Goal: Transaction & Acquisition: Obtain resource

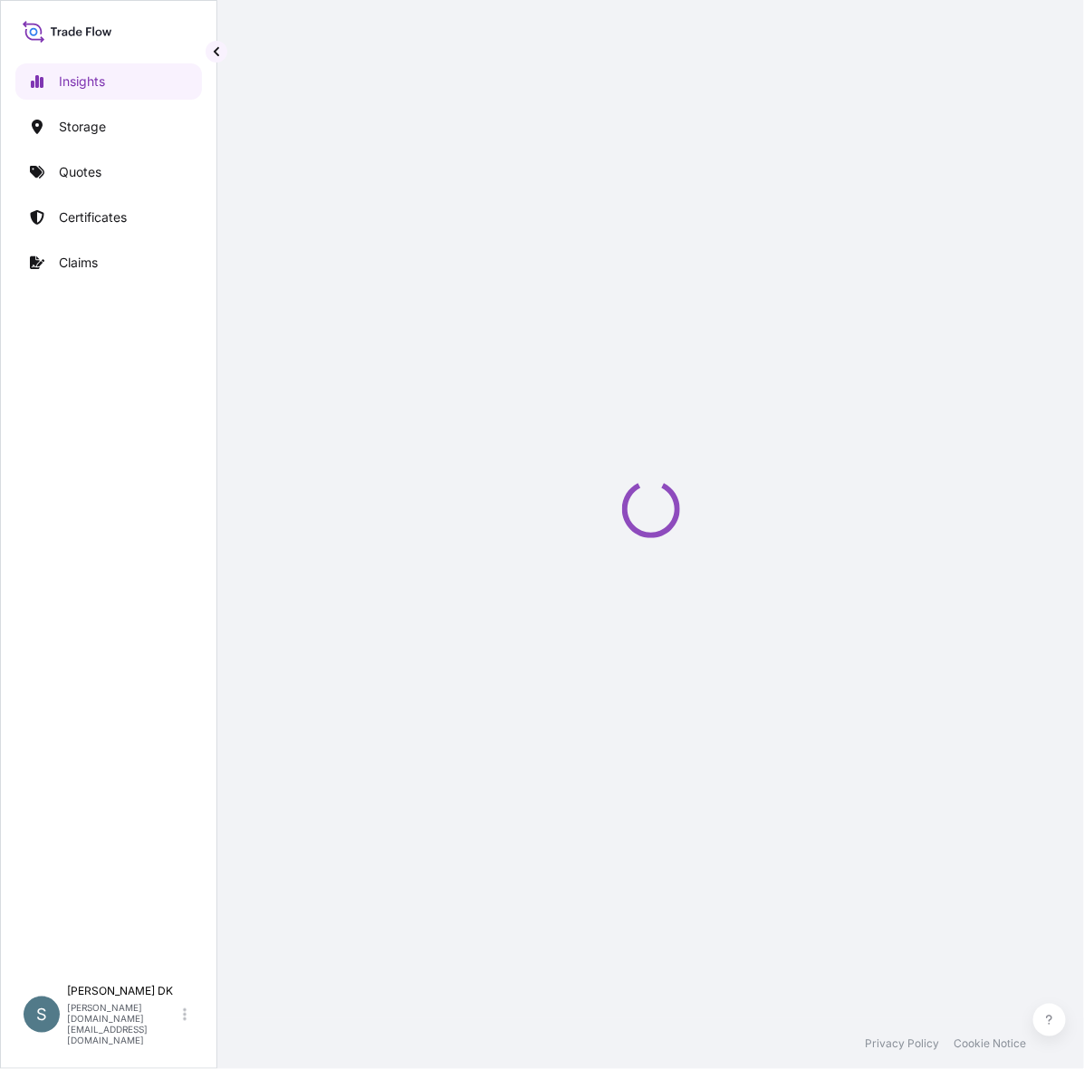
select select "2025"
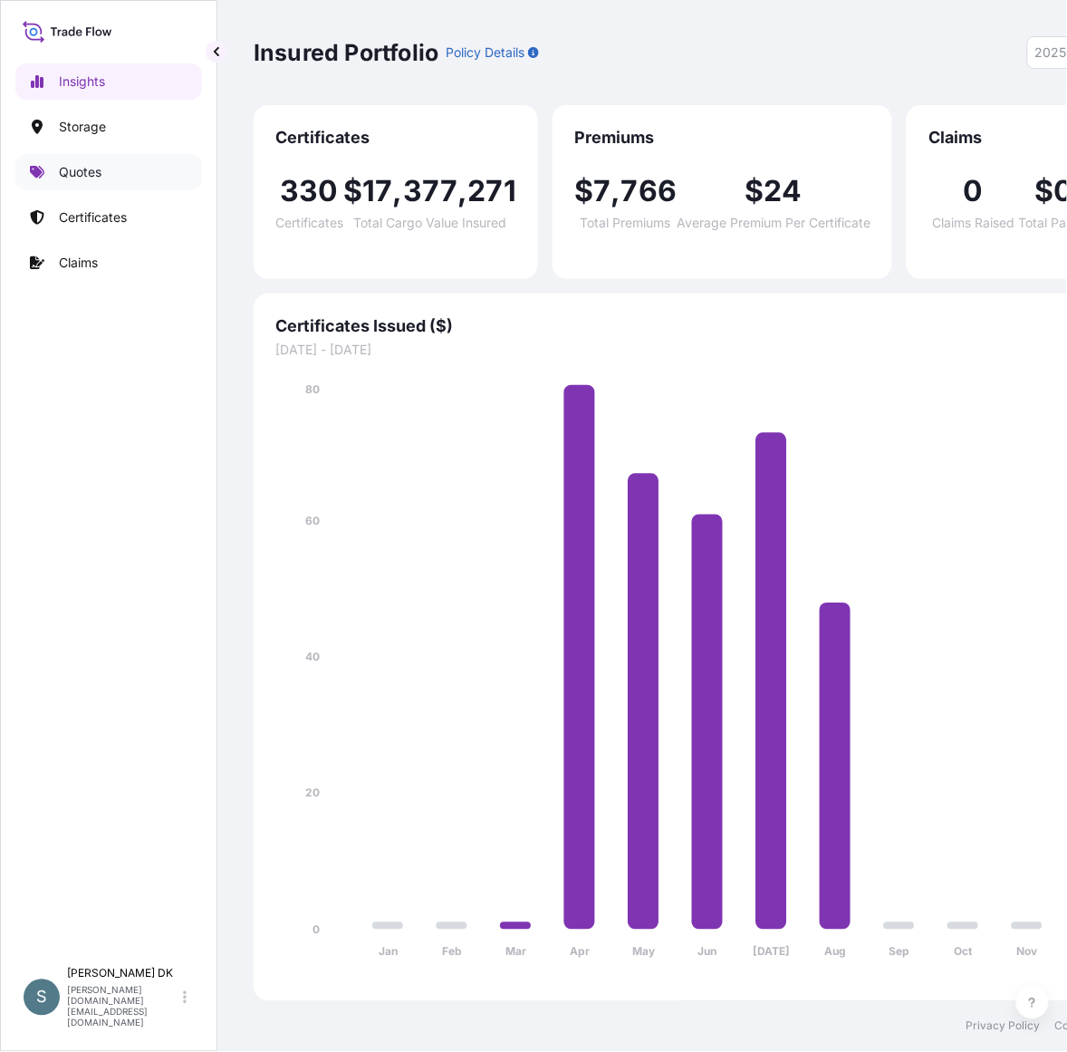
click at [70, 181] on p "Quotes" at bounding box center [80, 172] width 43 height 18
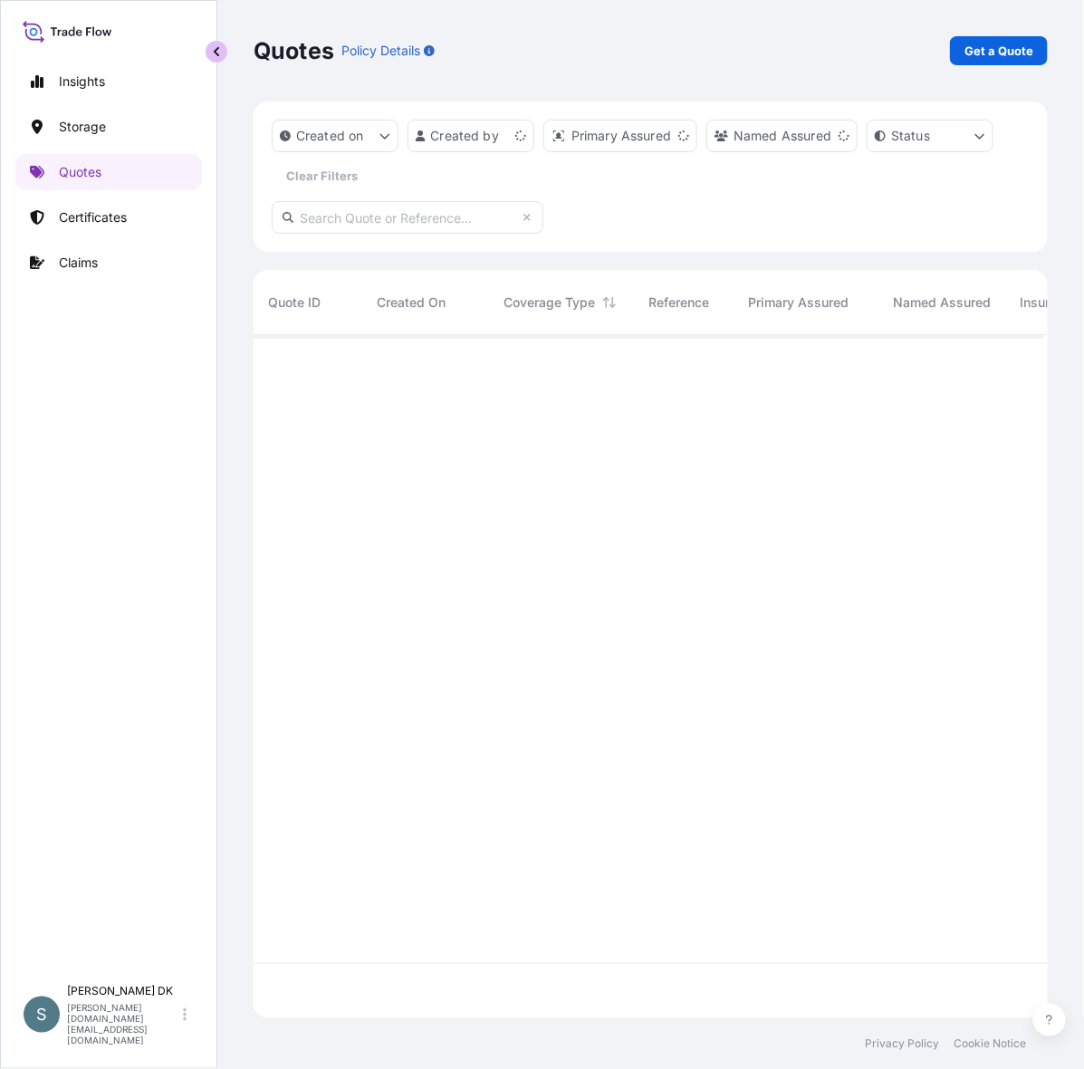
scroll to position [664, 773]
click at [208, 54] on button "button" at bounding box center [217, 52] width 22 height 22
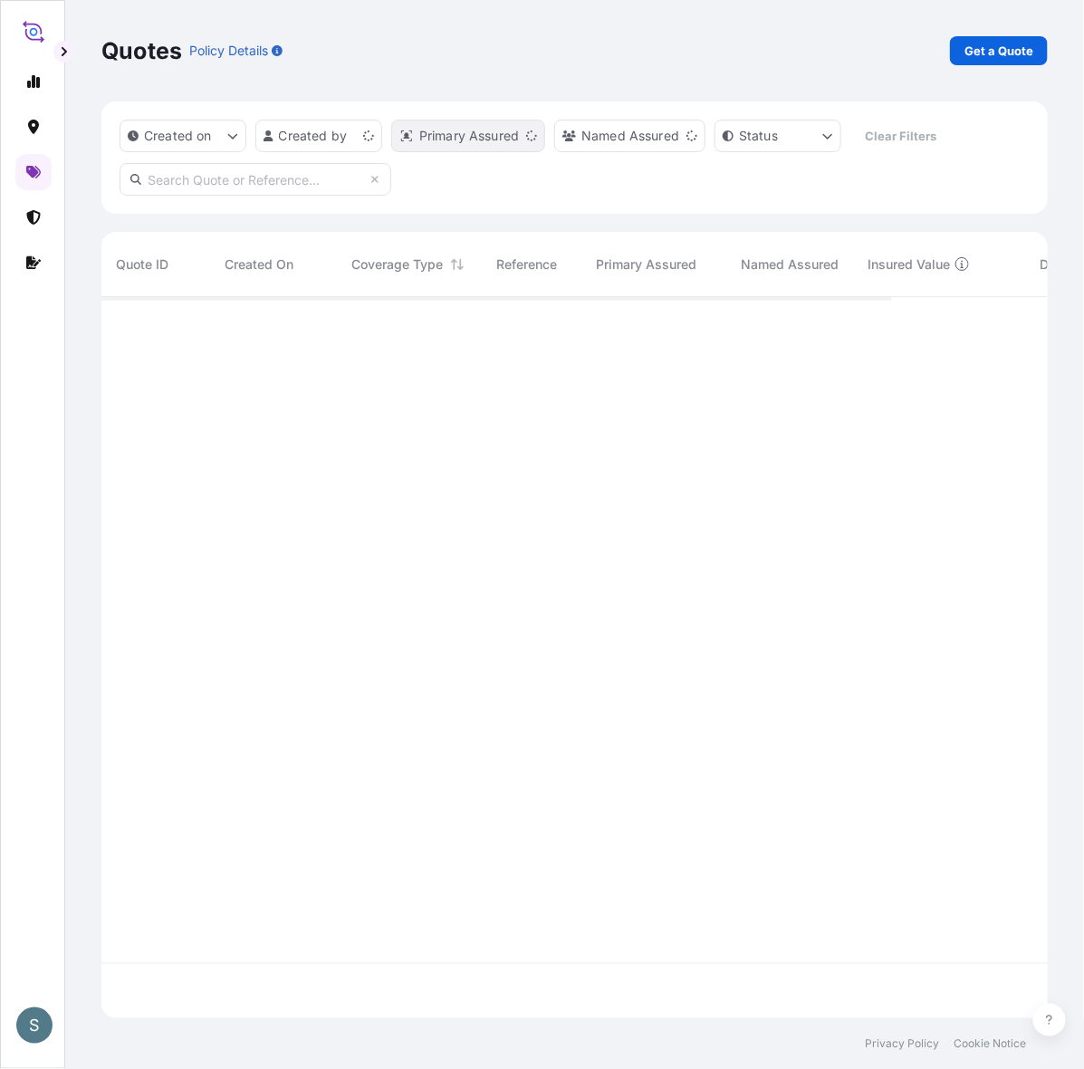
scroll to position [704, 926]
click at [984, 57] on p "Get a Quote" at bounding box center [999, 51] width 69 height 18
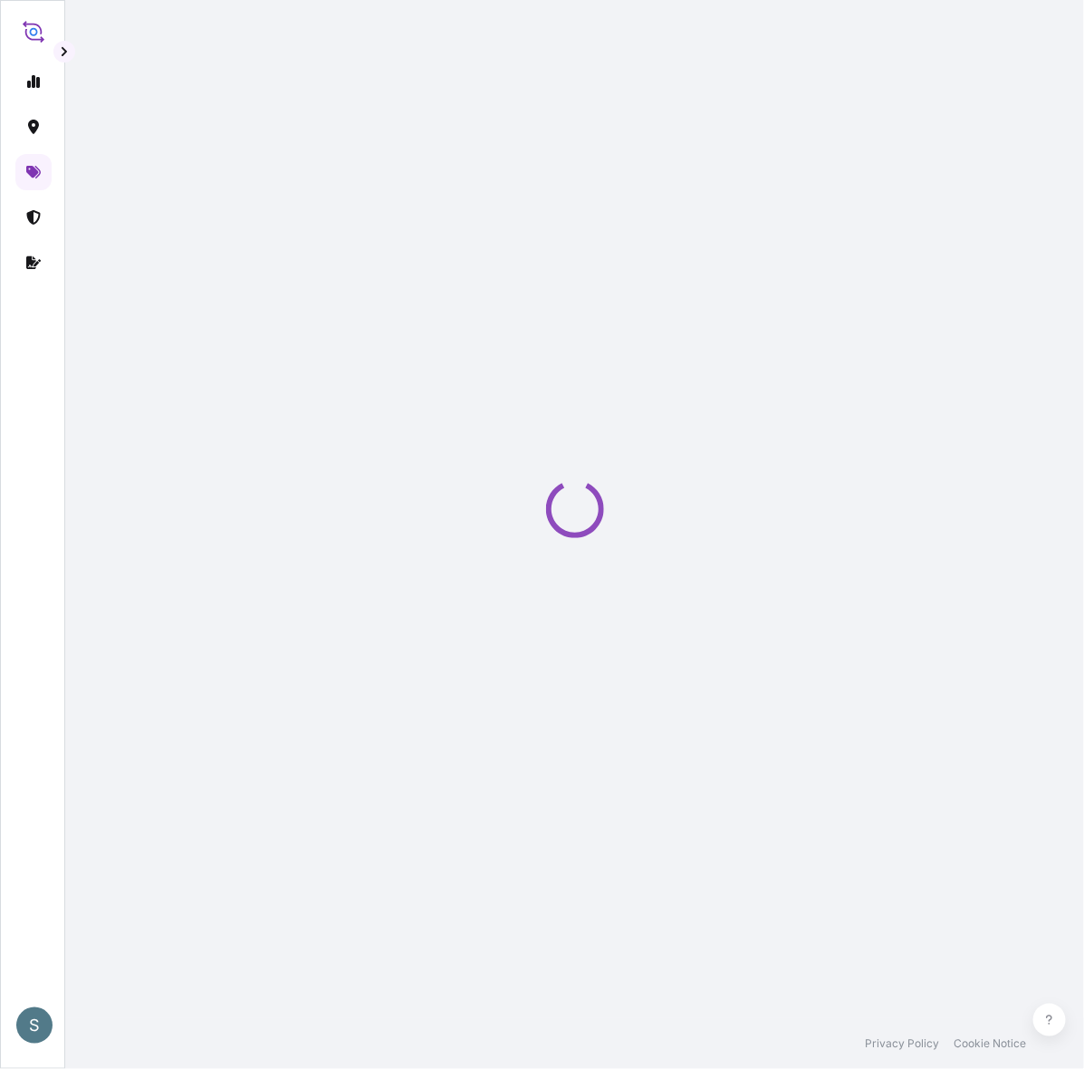
select select "Water"
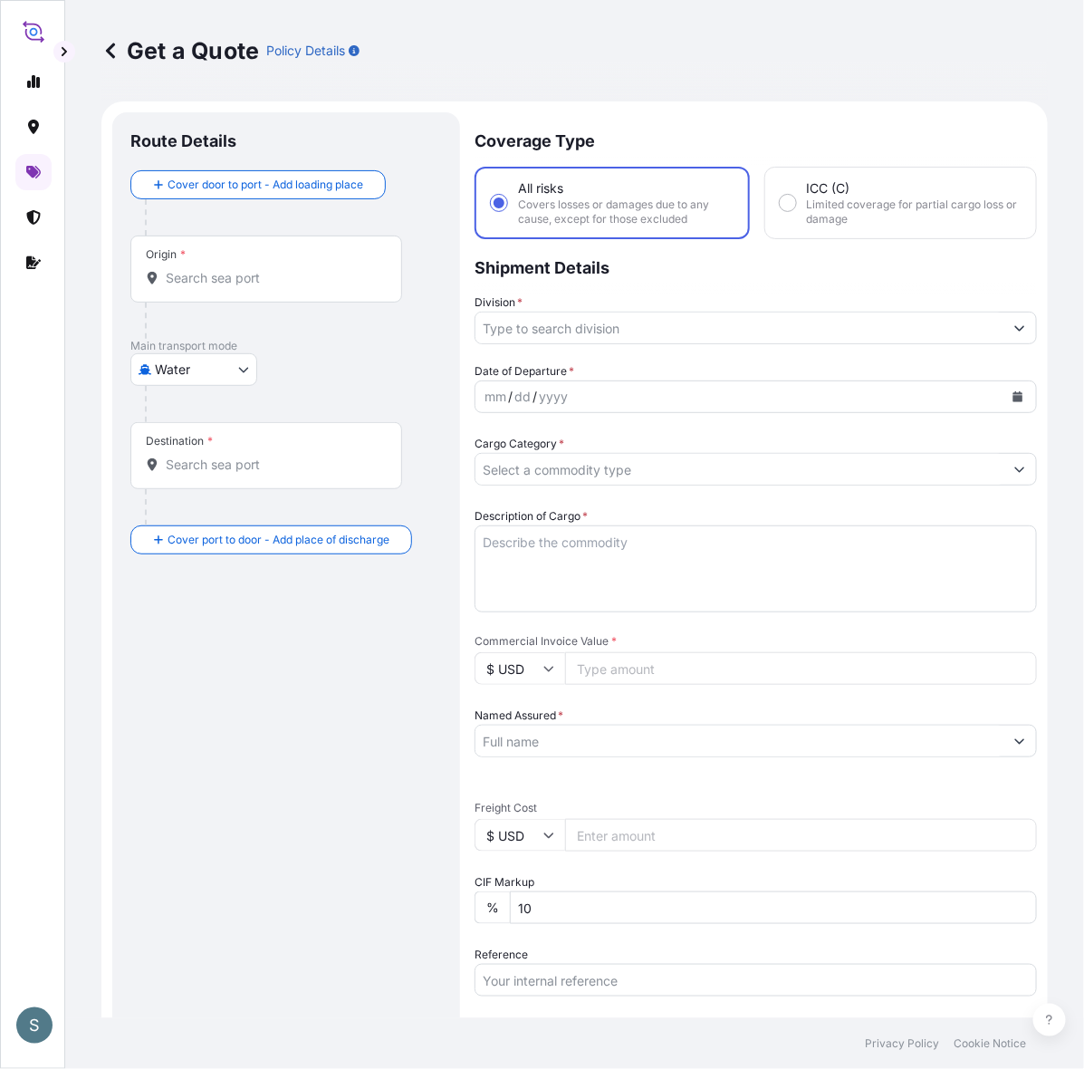
scroll to position [30, 0]
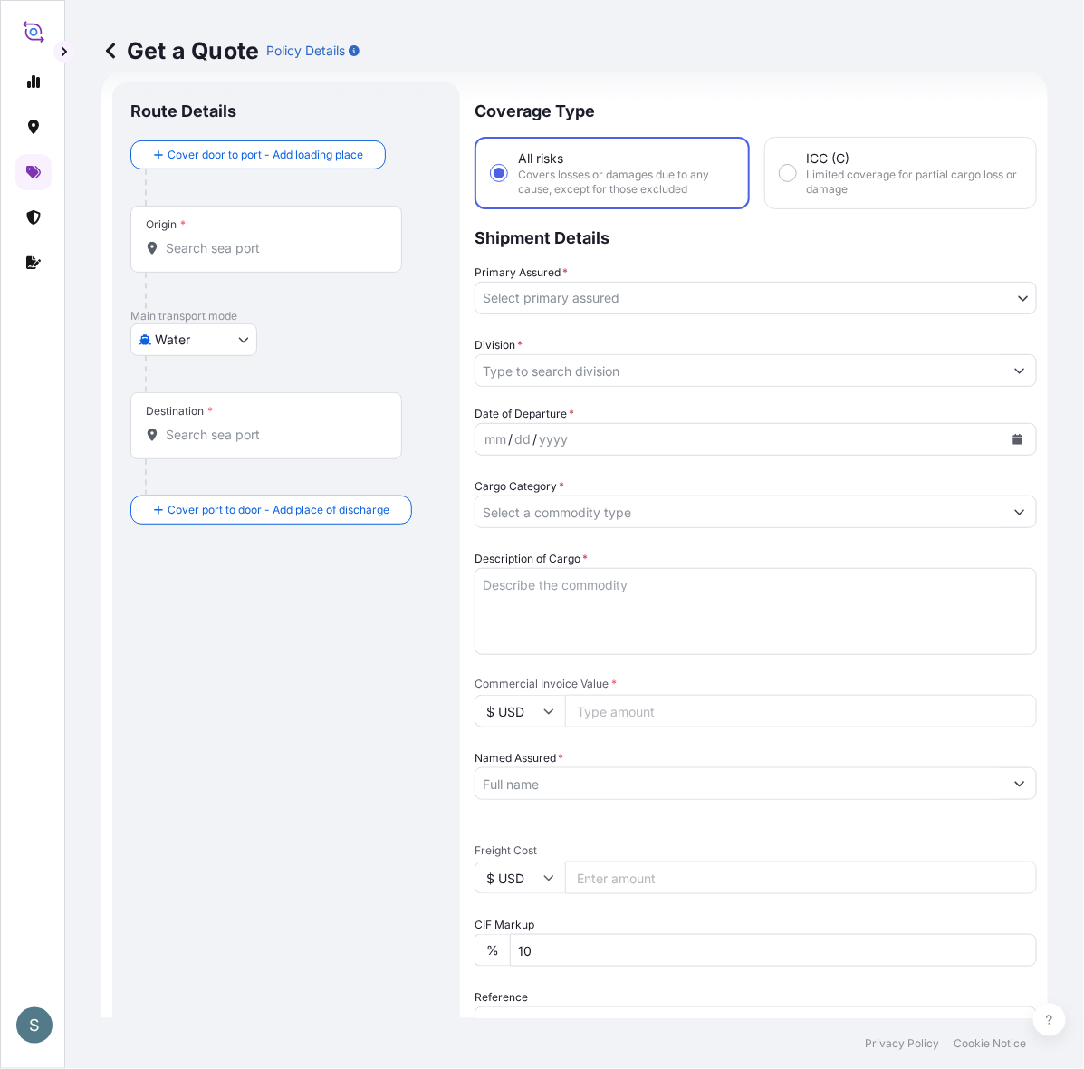
click at [237, 273] on div "Origin *" at bounding box center [266, 239] width 272 height 67
click at [237, 257] on input "Origin *" at bounding box center [273, 248] width 214 height 18
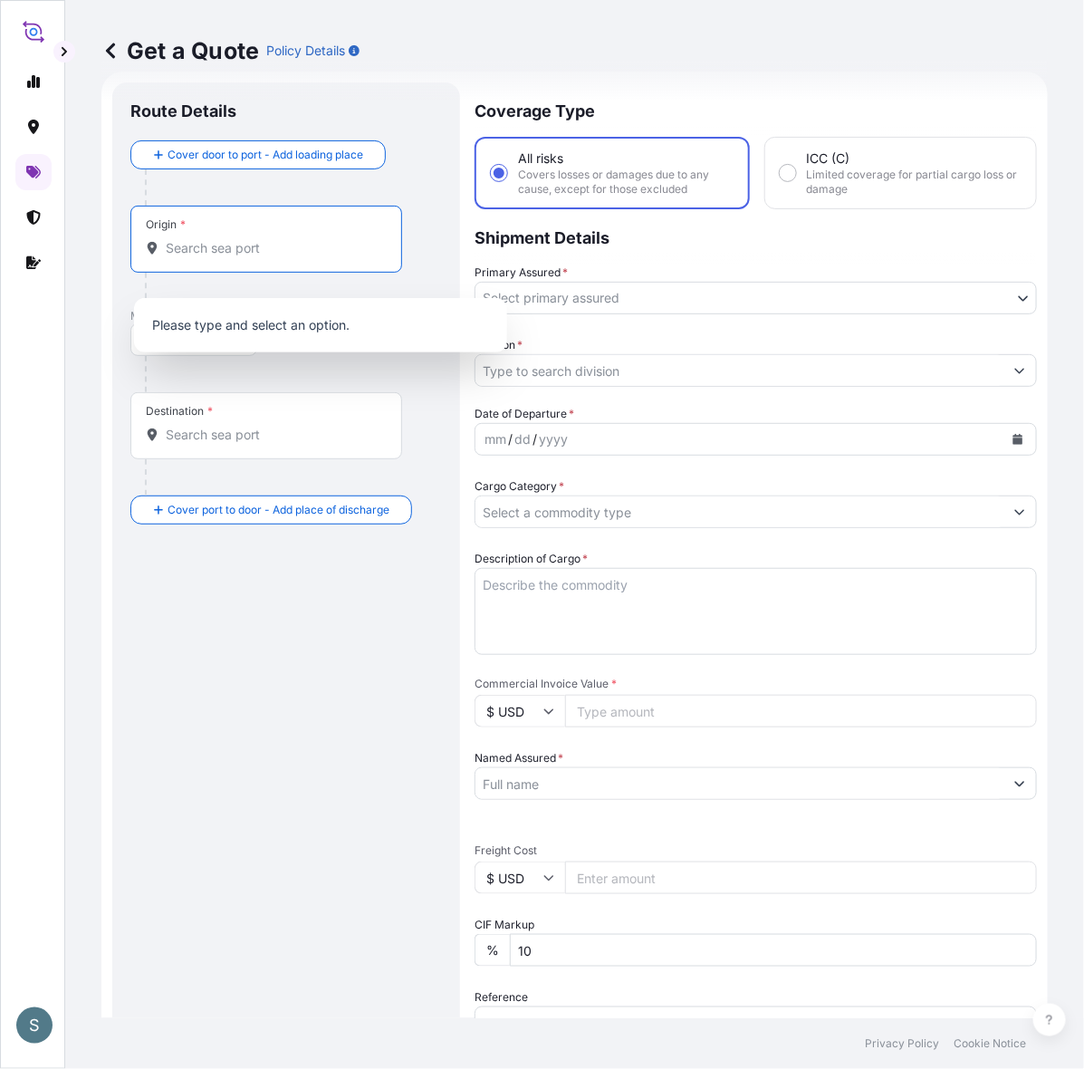
paste input "[GEOGRAPHIC_DATA], [GEOGRAPHIC_DATA]"
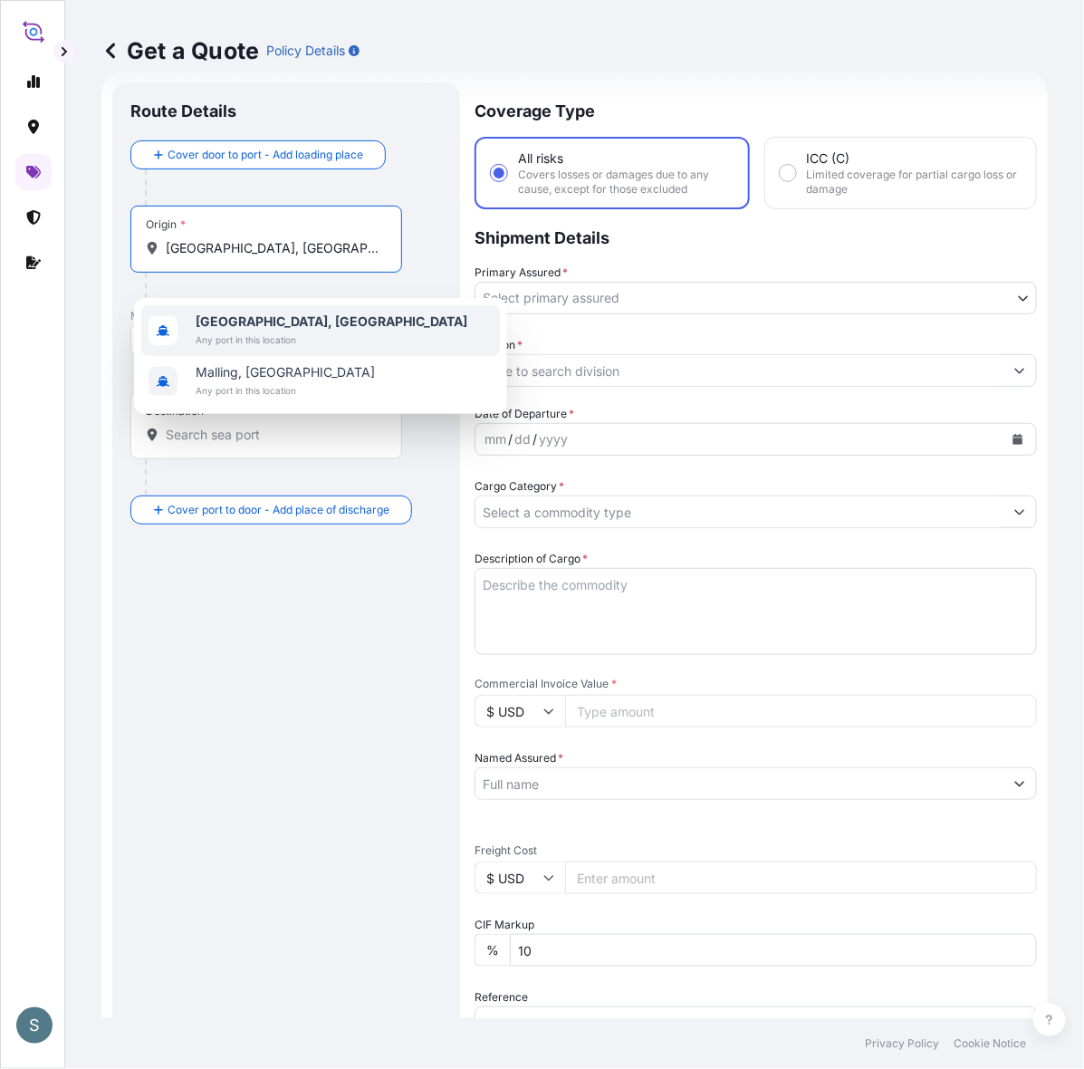
click at [232, 336] on span "Any port in this location" at bounding box center [332, 340] width 272 height 18
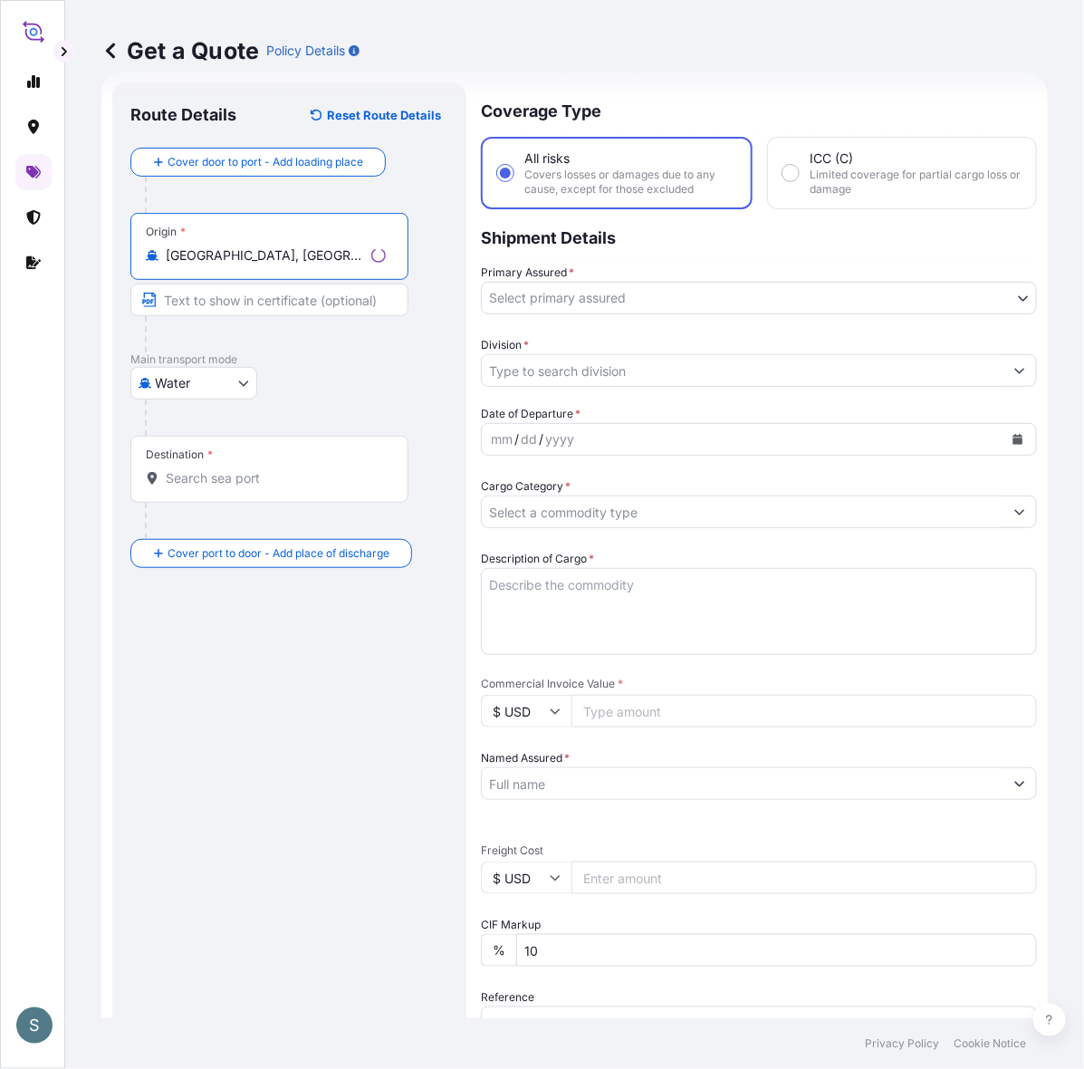
type input "[GEOGRAPHIC_DATA], [GEOGRAPHIC_DATA]"
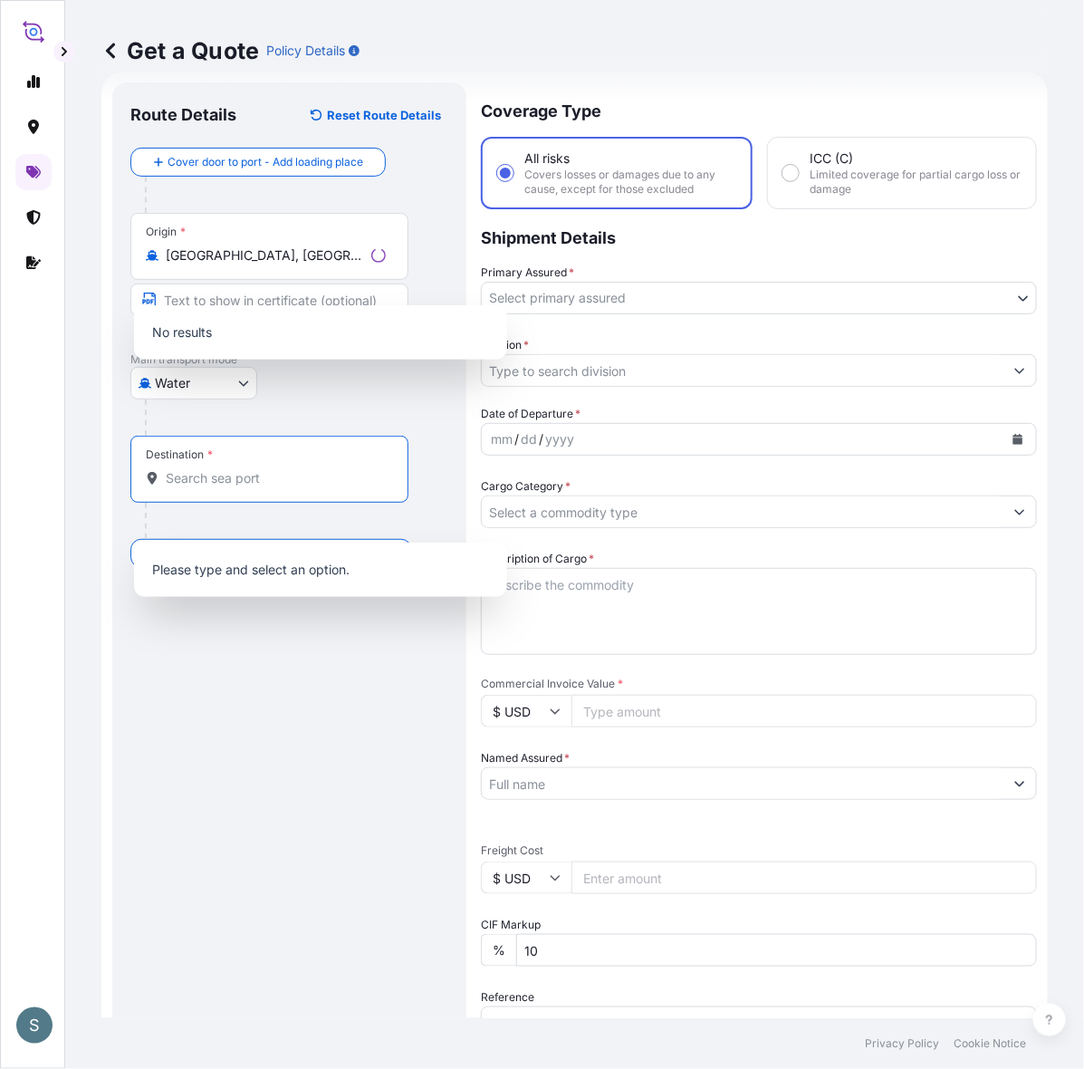
click at [192, 487] on input "Destination *" at bounding box center [276, 478] width 220 height 18
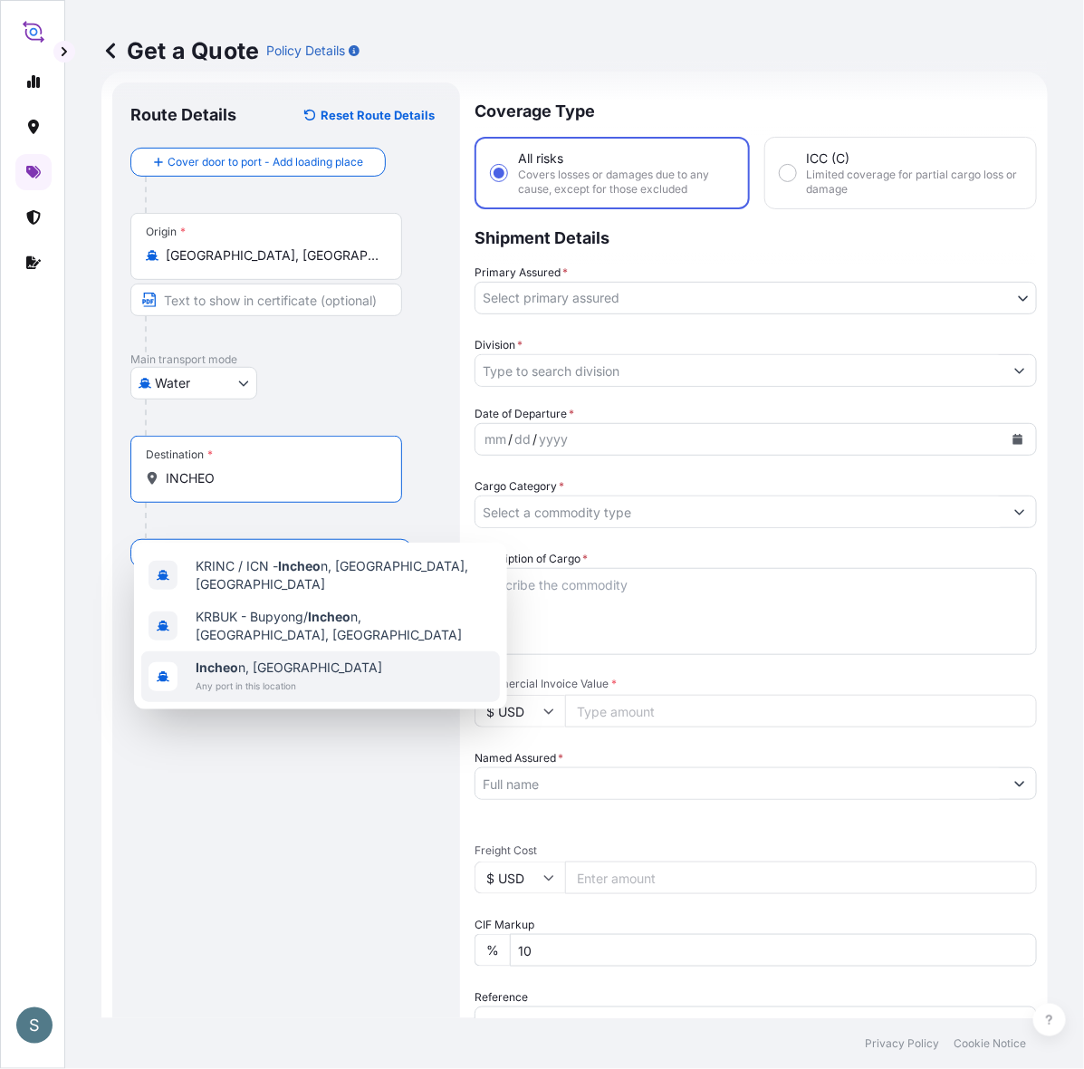
click at [322, 677] on span "Any port in this location" at bounding box center [289, 686] width 187 height 18
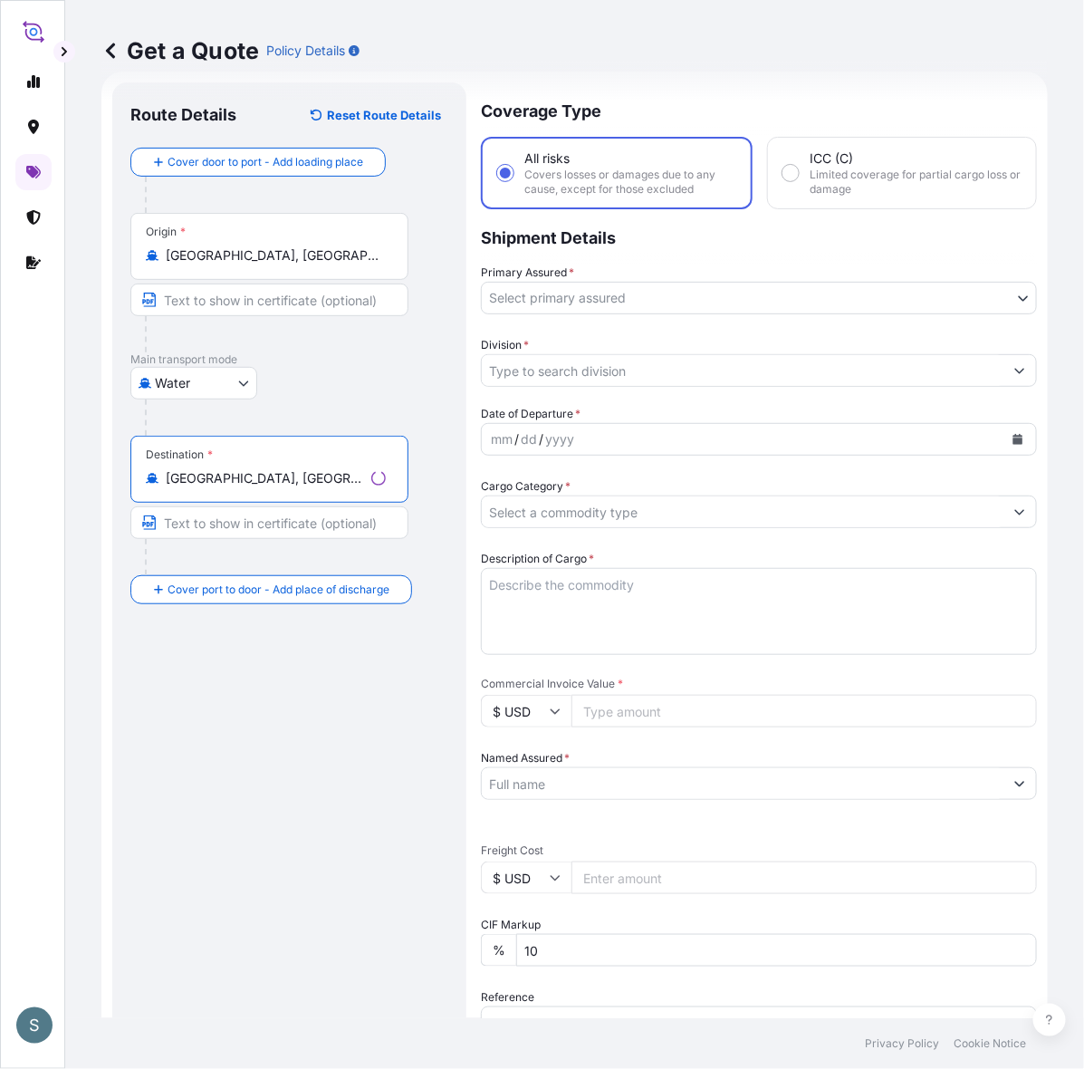
type input "[GEOGRAPHIC_DATA], [GEOGRAPHIC_DATA]"
click at [295, 713] on div "Route Details Reset Route Details Cover door to port - Add loading place Place …" at bounding box center [289, 737] width 318 height 1273
click at [623, 311] on body "S Get a Quote Policy Details Route Details Reset Route Details Cover door to po…" at bounding box center [542, 534] width 1084 height 1069
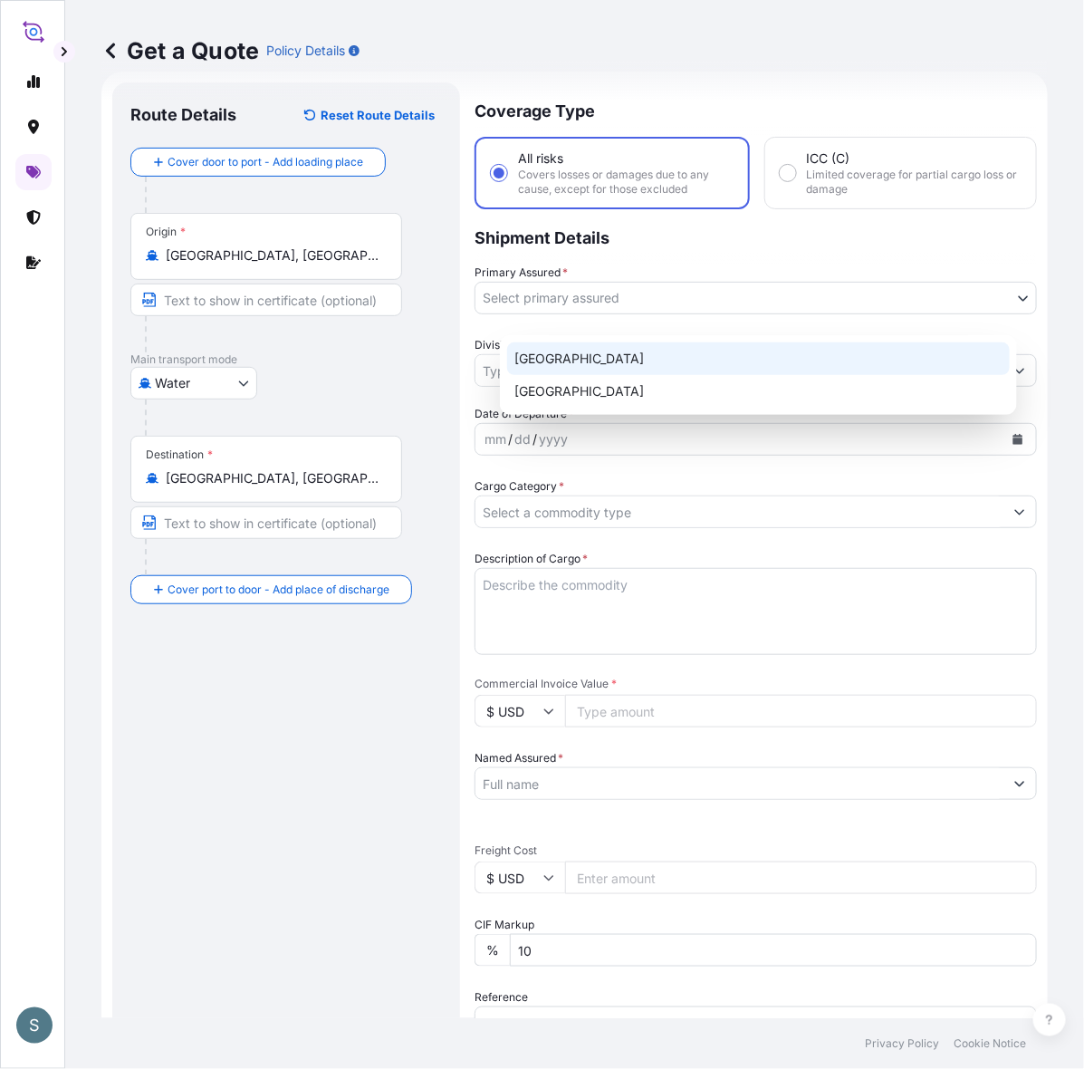
click at [575, 356] on div "[GEOGRAPHIC_DATA]" at bounding box center [758, 358] width 503 height 33
select select "31589"
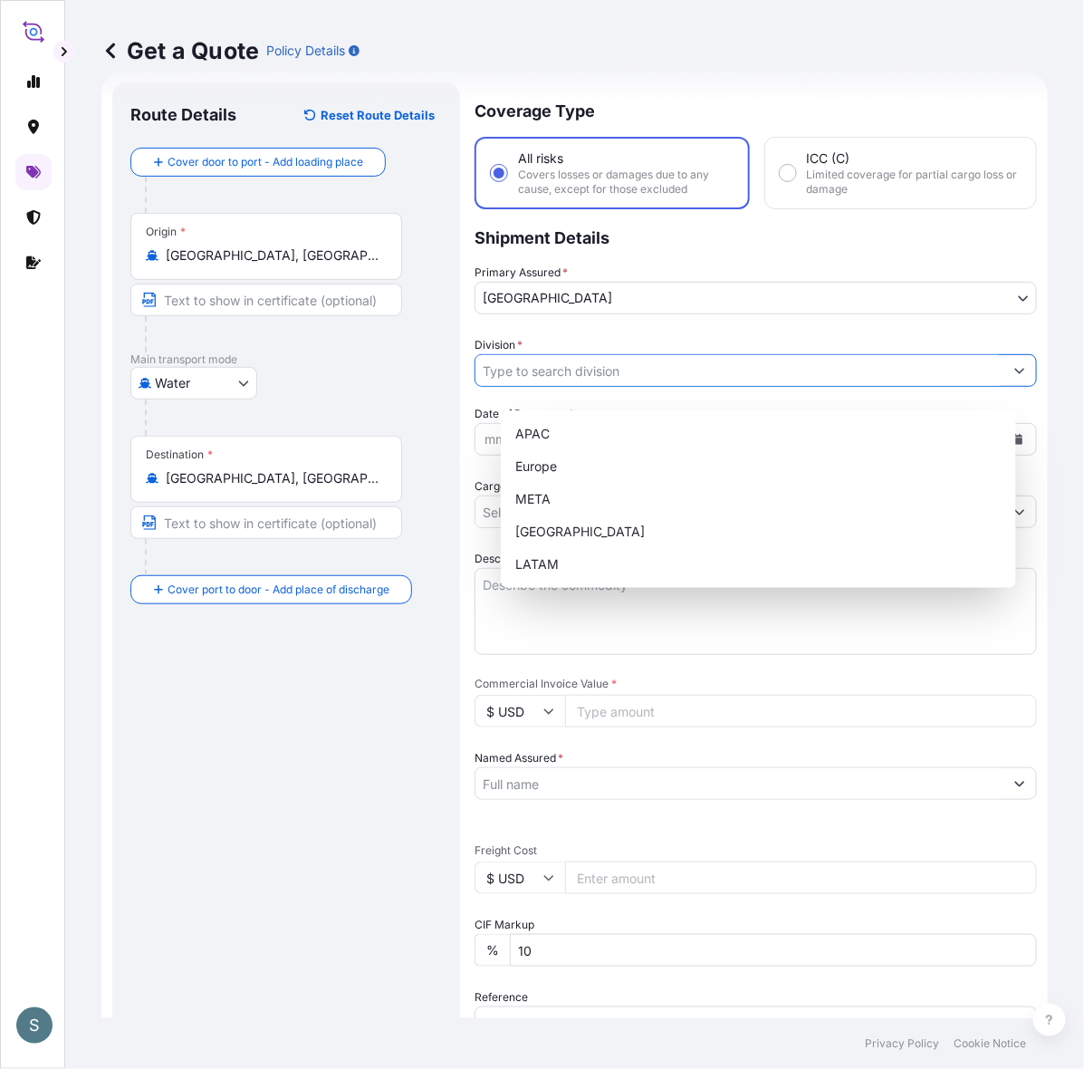
click at [569, 387] on input "Division *" at bounding box center [740, 370] width 528 height 33
click at [557, 477] on div "Europe" at bounding box center [758, 466] width 501 height 33
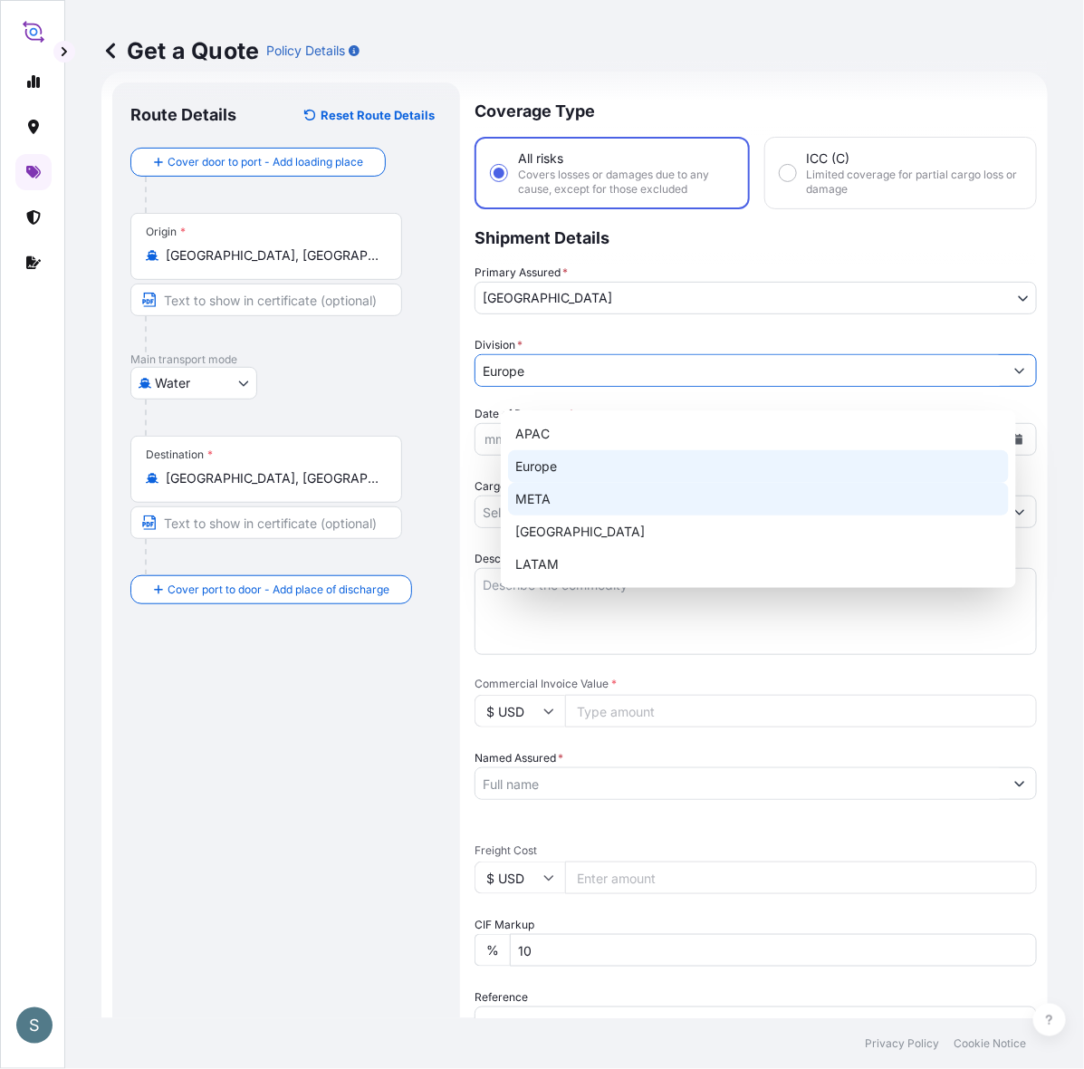
click at [670, 448] on div "APAC [GEOGRAPHIC_DATA] META [GEOGRAPHIC_DATA] LATAM" at bounding box center [758, 499] width 501 height 163
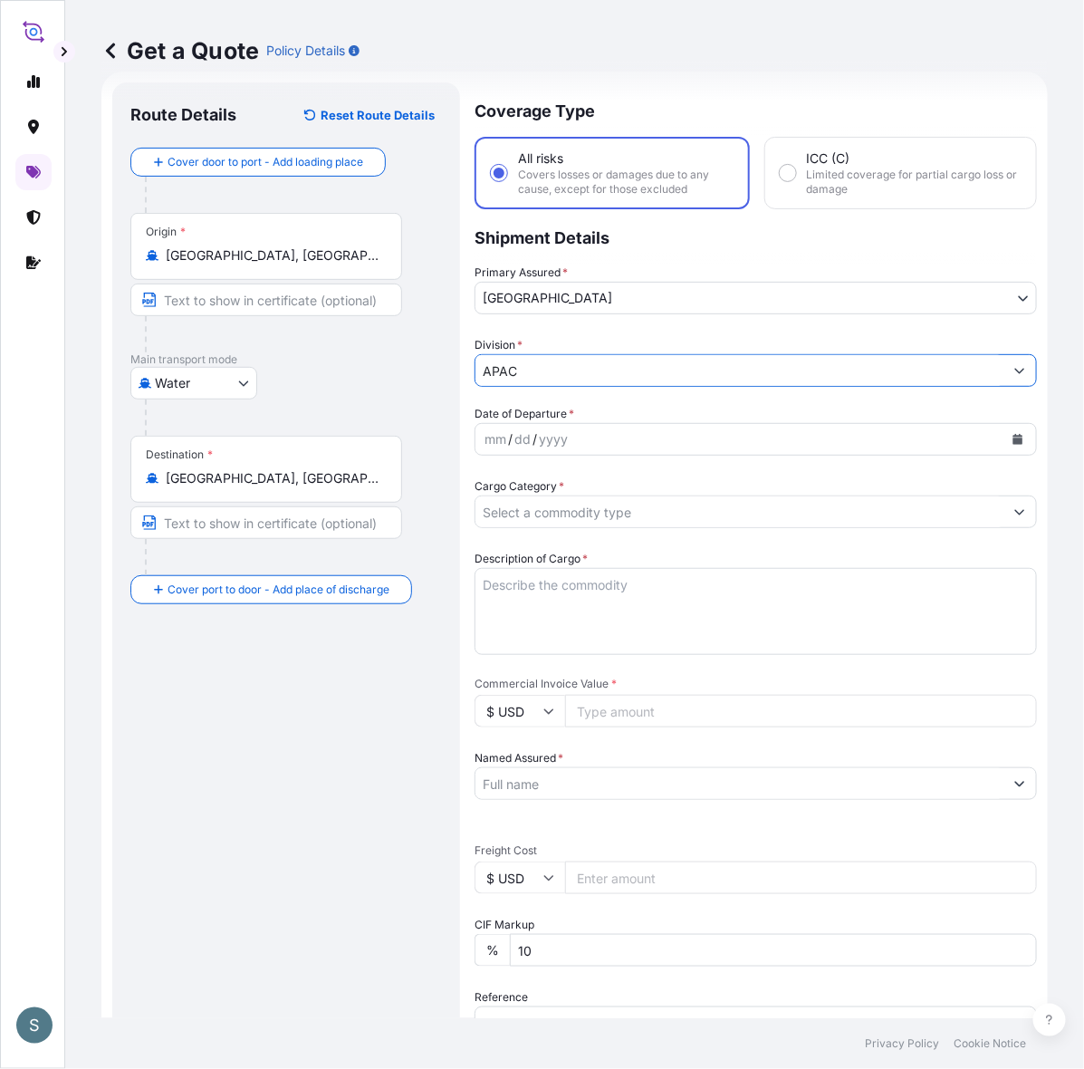
click at [578, 387] on input "APAC" at bounding box center [740, 370] width 528 height 33
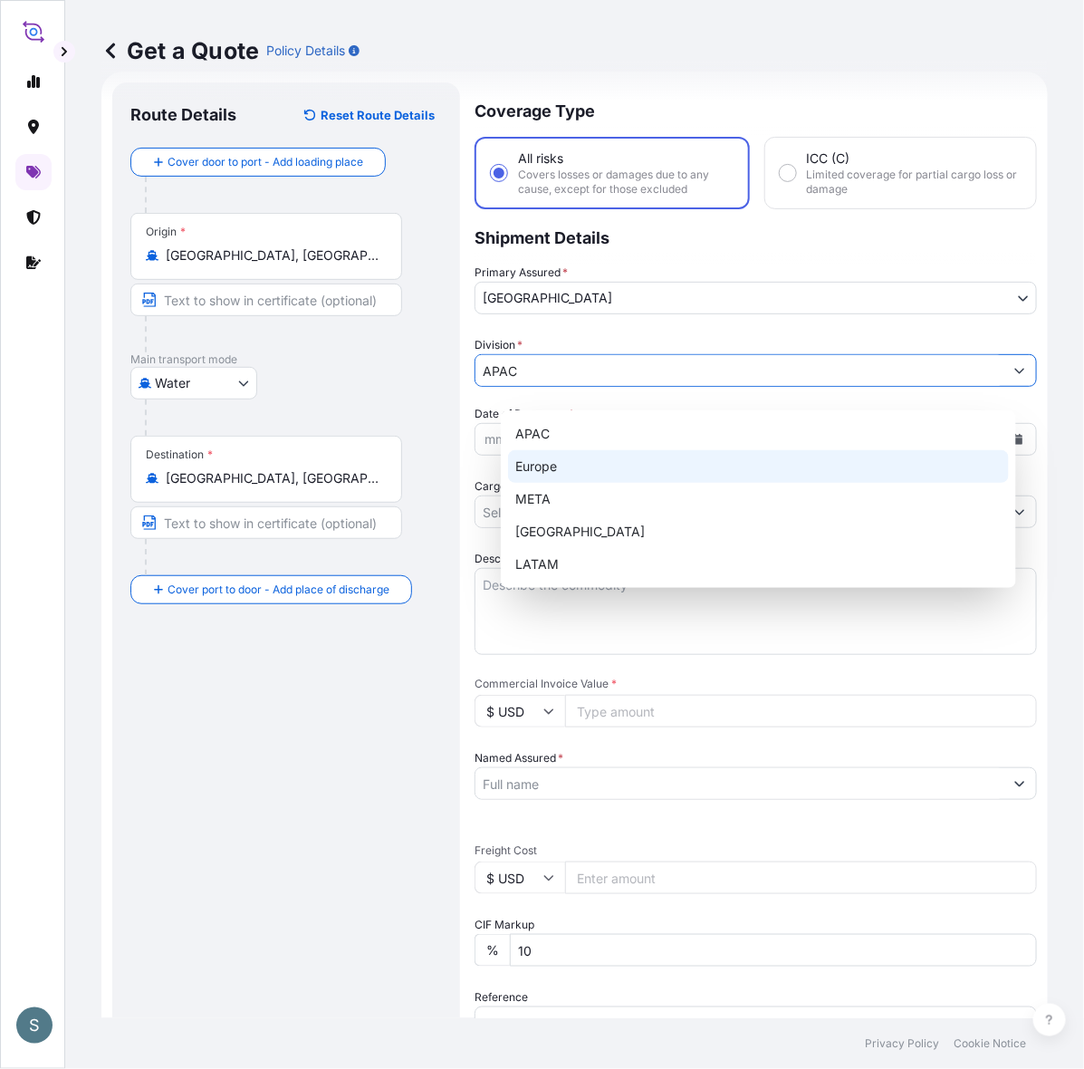
click at [1005, 387] on button "Show suggestions" at bounding box center [1020, 370] width 33 height 33
click at [567, 473] on div "Europe" at bounding box center [758, 466] width 501 height 33
type input "Europe"
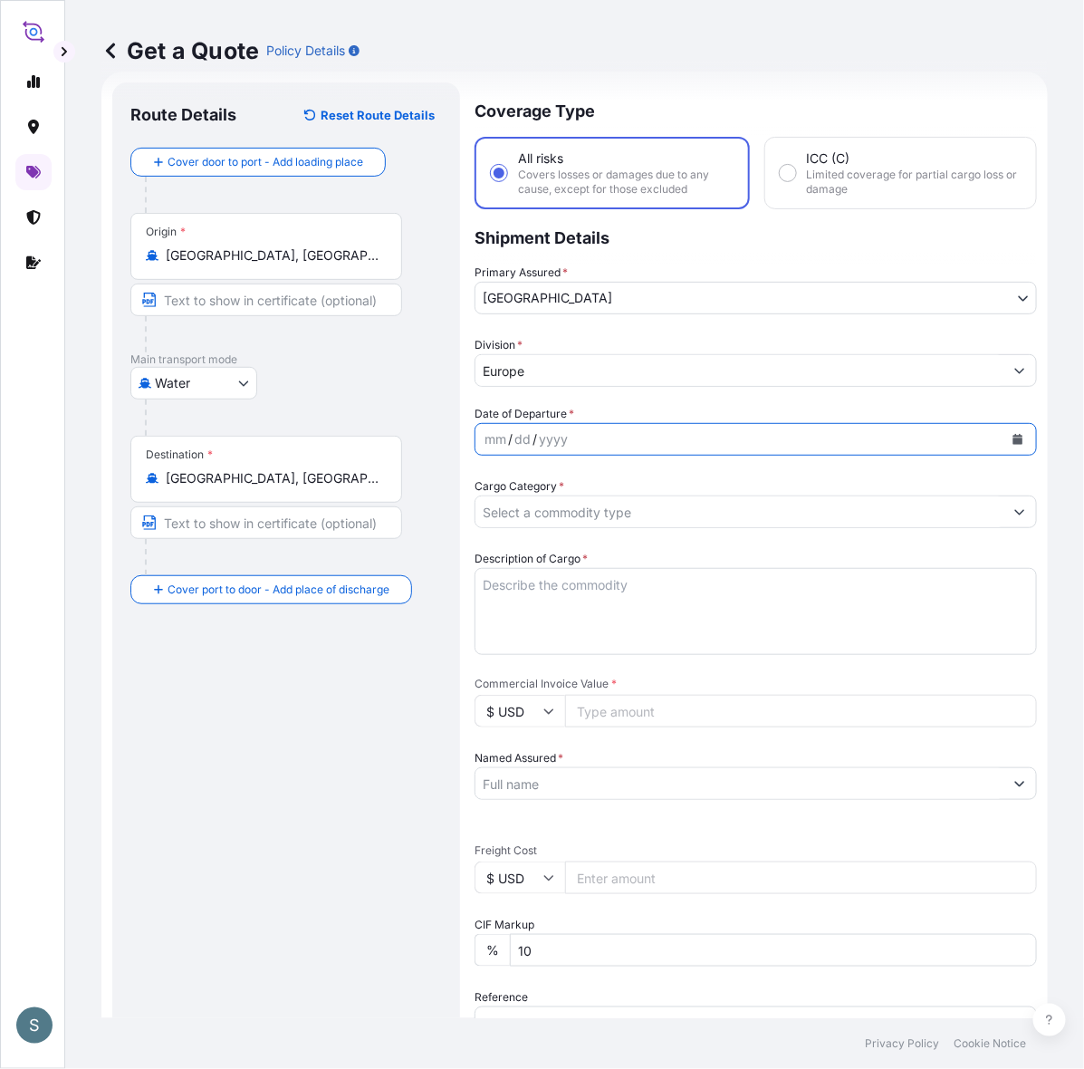
click at [1004, 454] on button "Calendar" at bounding box center [1018, 439] width 29 height 29
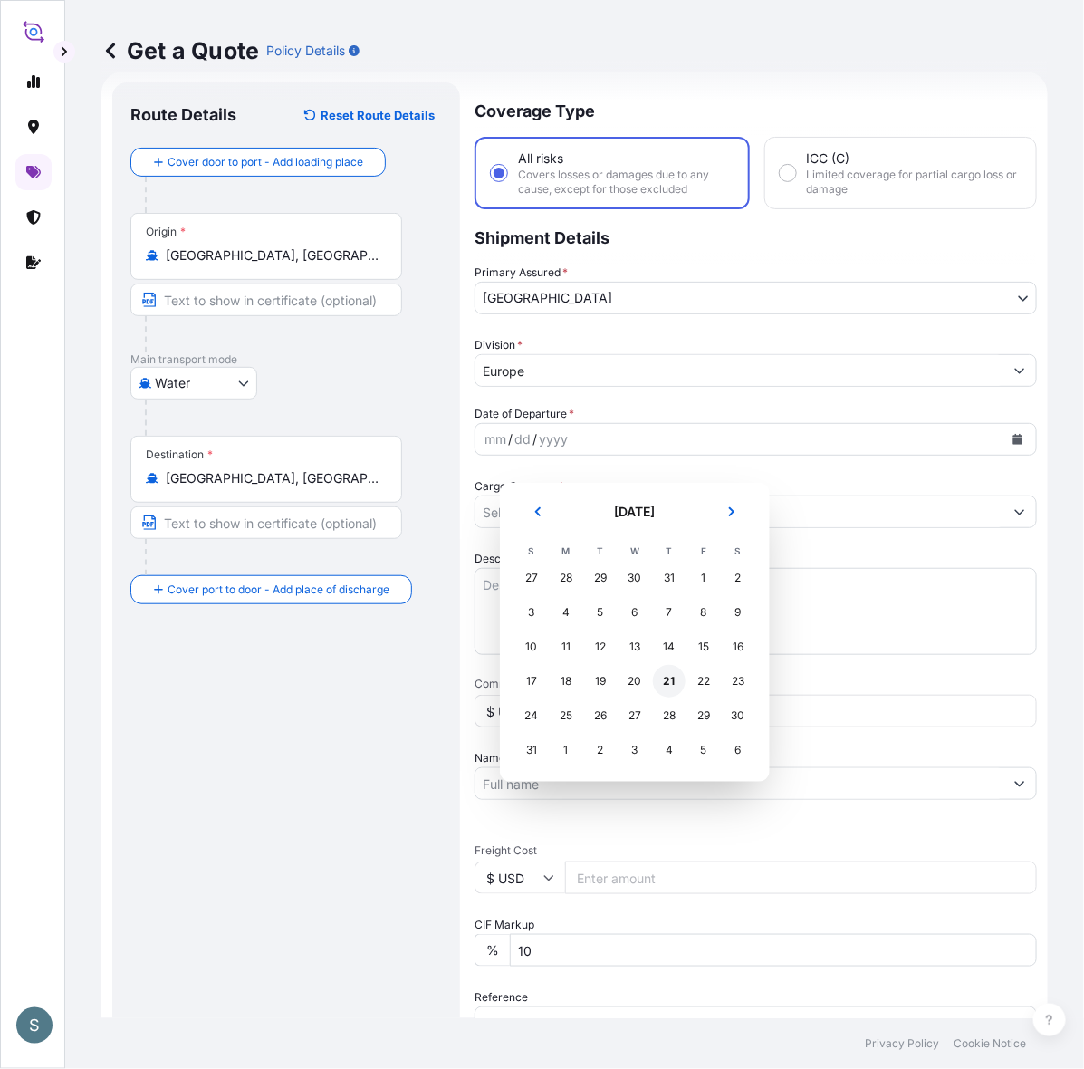
click at [685, 696] on div "21" at bounding box center [669, 681] width 33 height 33
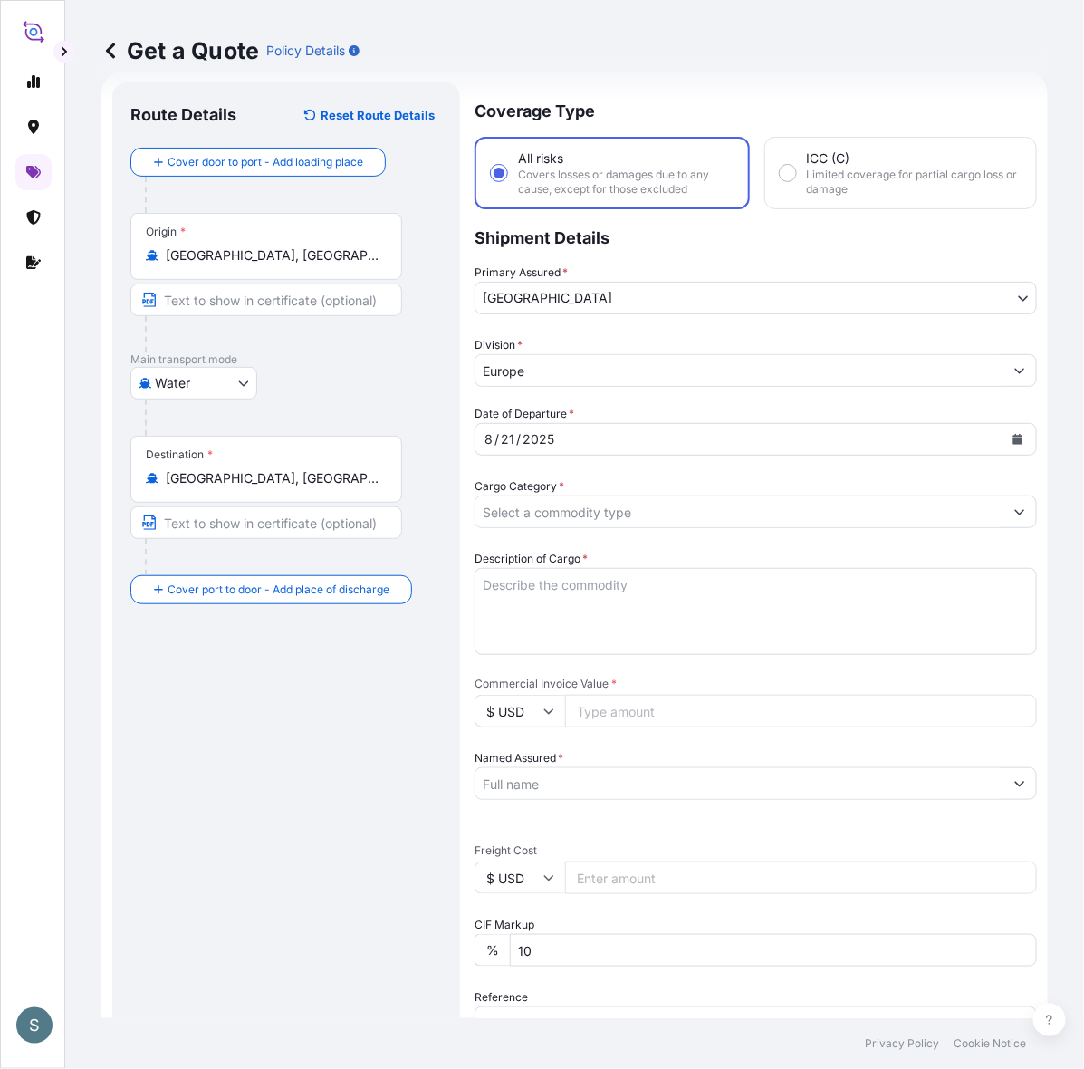
click at [394, 748] on div "Route Details Reset Route Details Cover door to port - Add loading place Place …" at bounding box center [286, 737] width 312 height 1273
click at [726, 655] on textarea "Description of Cargo *" at bounding box center [756, 611] width 562 height 87
paste textarea "SANAL P+ CHINA, [MEDICAL_DATA] PHARMACEUTICALC"
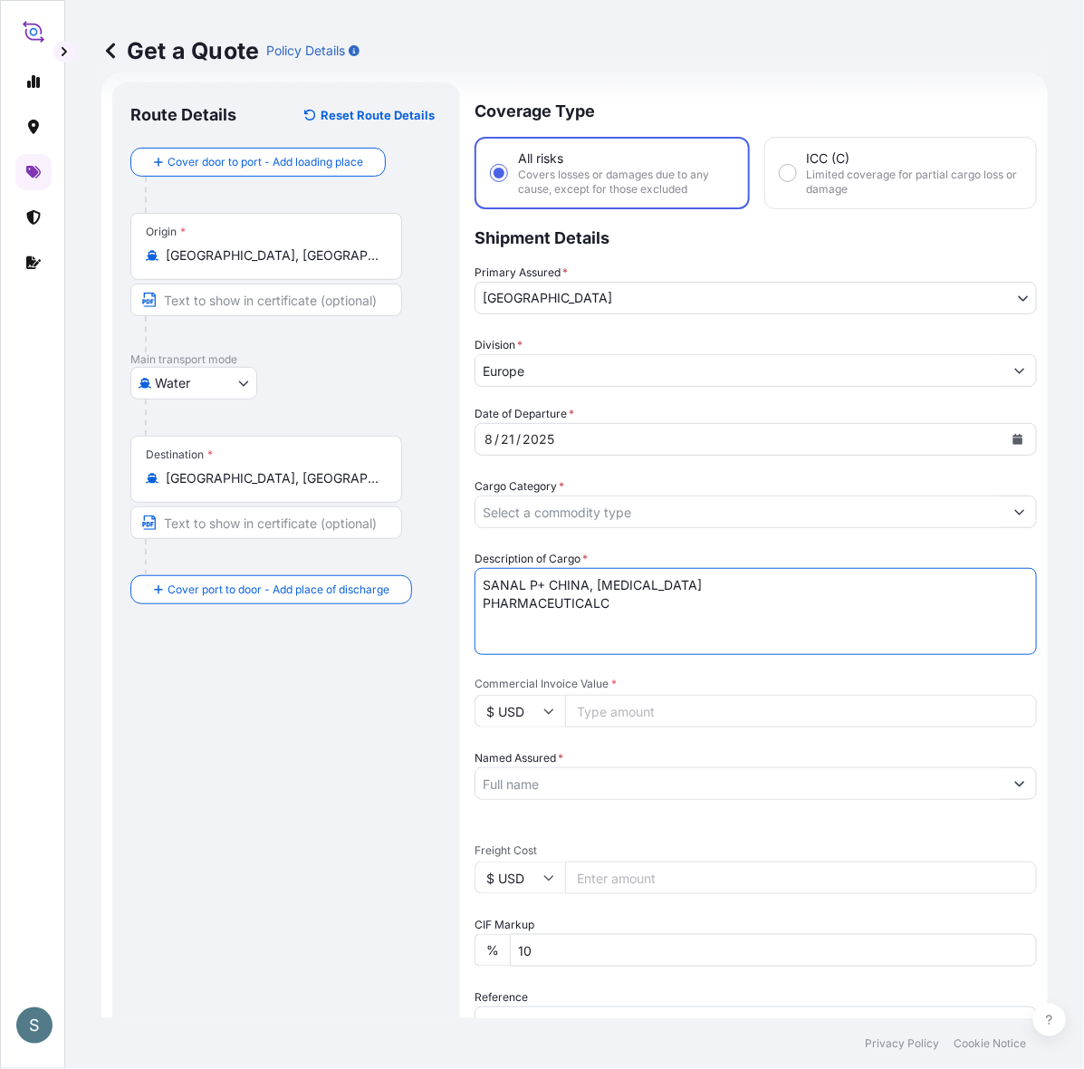
click at [664, 636] on textarea "SANAL P+ CHINA, [MEDICAL_DATA] PHARMACEUTICALC" at bounding box center [756, 611] width 562 height 87
click at [649, 641] on textarea "SANAL P+ CHINA, [MEDICAL_DATA] PHARMACEUTICAL" at bounding box center [756, 611] width 562 height 87
click at [507, 630] on textarea "SANAL P+ CHINA, [MEDICAL_DATA] PHARMACEUTICAL" at bounding box center [756, 611] width 562 height 87
click at [870, 611] on textarea "SANAL P+ CHINA, [MEDICAL_DATA] PHARMACEUTICAL" at bounding box center [756, 611] width 562 height 87
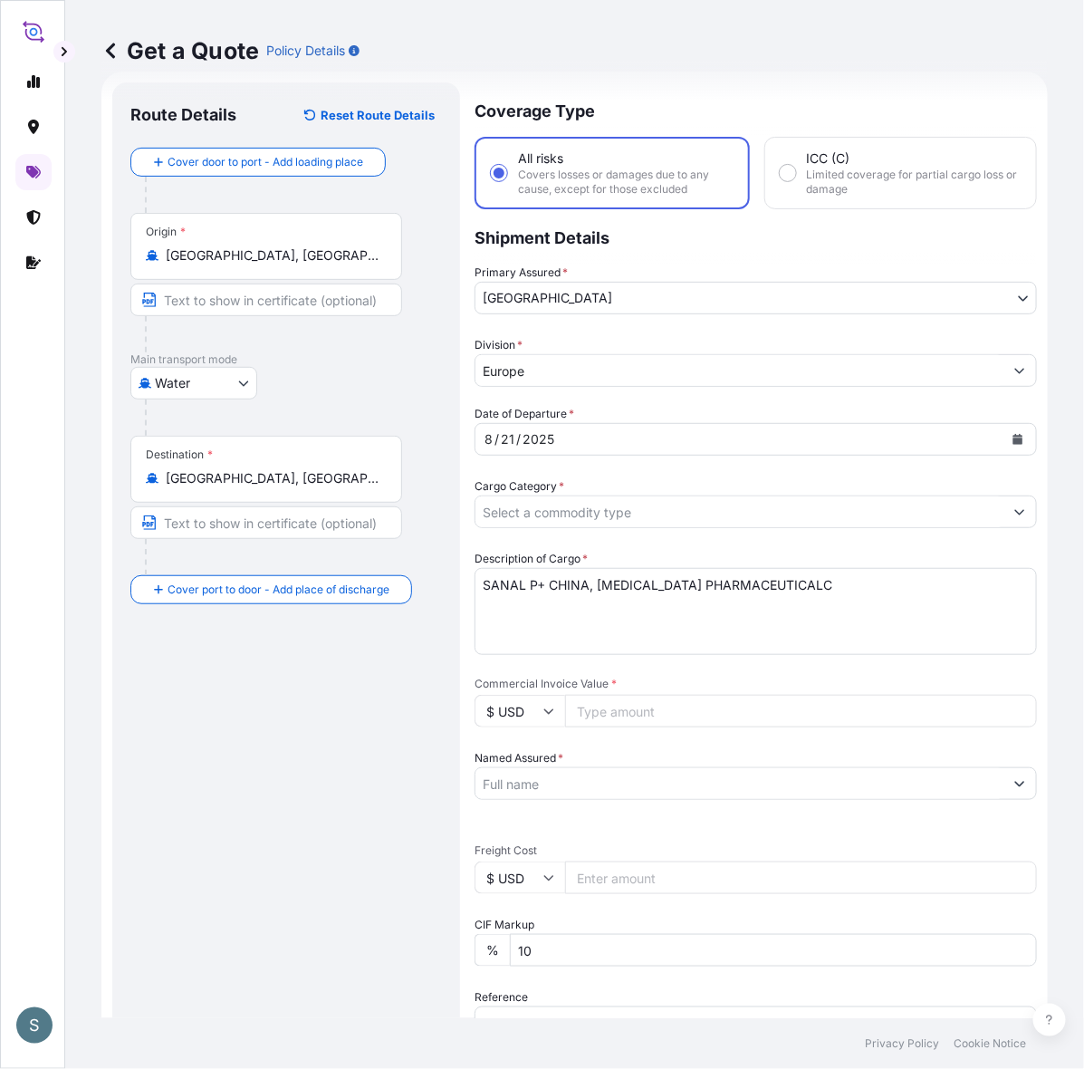
click at [390, 741] on div "Route Details Reset Route Details Cover door to port - Add loading place Place …" at bounding box center [286, 737] width 312 height 1273
drag, startPoint x: 898, startPoint y: 610, endPoint x: 447, endPoint y: 617, distance: 451.1
click at [457, 617] on form "Route Details Reset Route Details Cover door to port - Add loading place Place …" at bounding box center [574, 737] width 947 height 1331
paste textarea "®+ CHINA, [MEDICAL_DATA], PHARMACEUTICAL QUALITY"
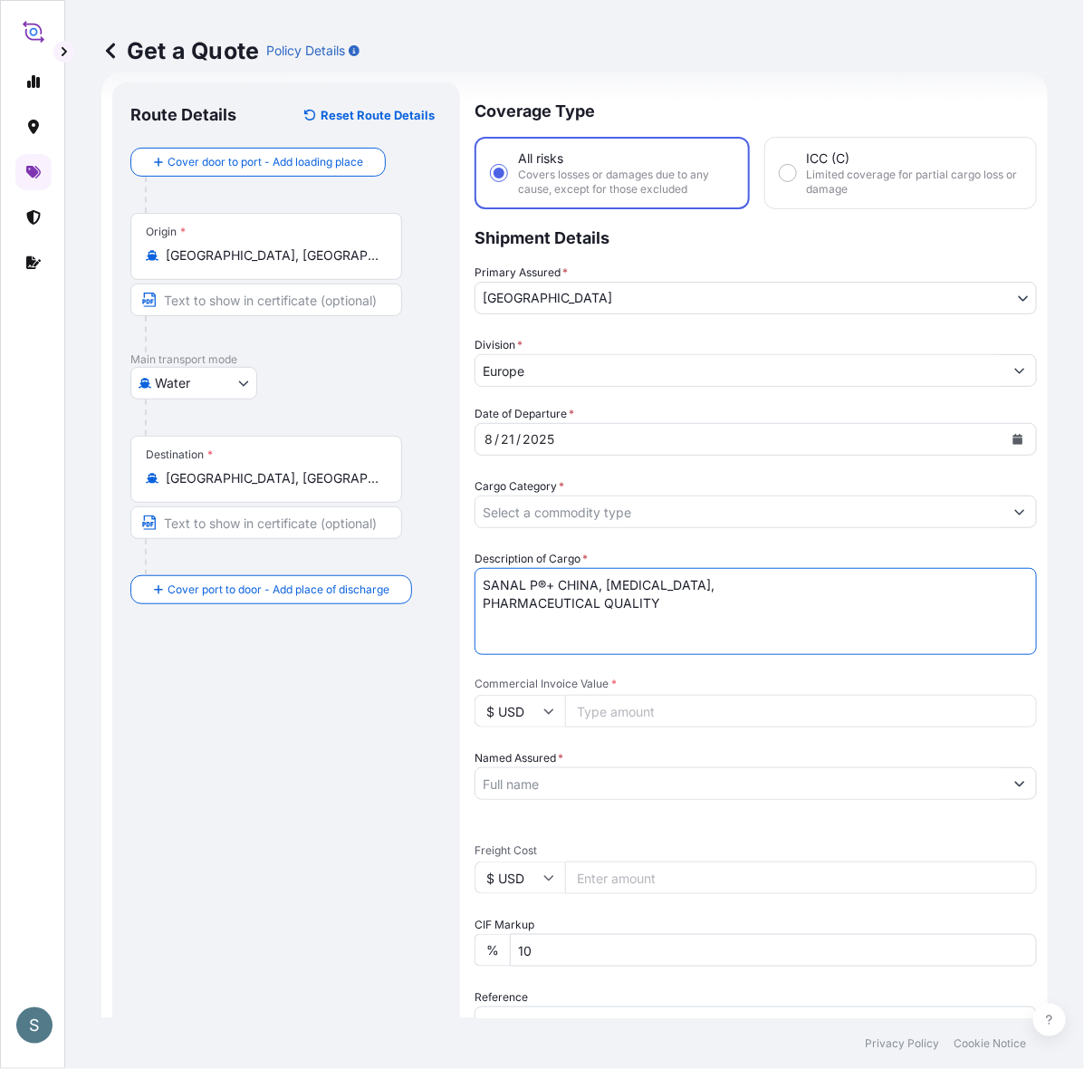
click at [505, 627] on textarea "SANAL P®+ CHINA, [MEDICAL_DATA], PHARMACEUTICAL QUALITY" at bounding box center [756, 611] width 562 height 87
type textarea "SANAL P®+ CHINA, [MEDICAL_DATA],PHARMACEUTICAL QUALITY"
click at [408, 688] on div "Route Details Reset Route Details Cover door to port - Add loading place Place …" at bounding box center [286, 737] width 312 height 1273
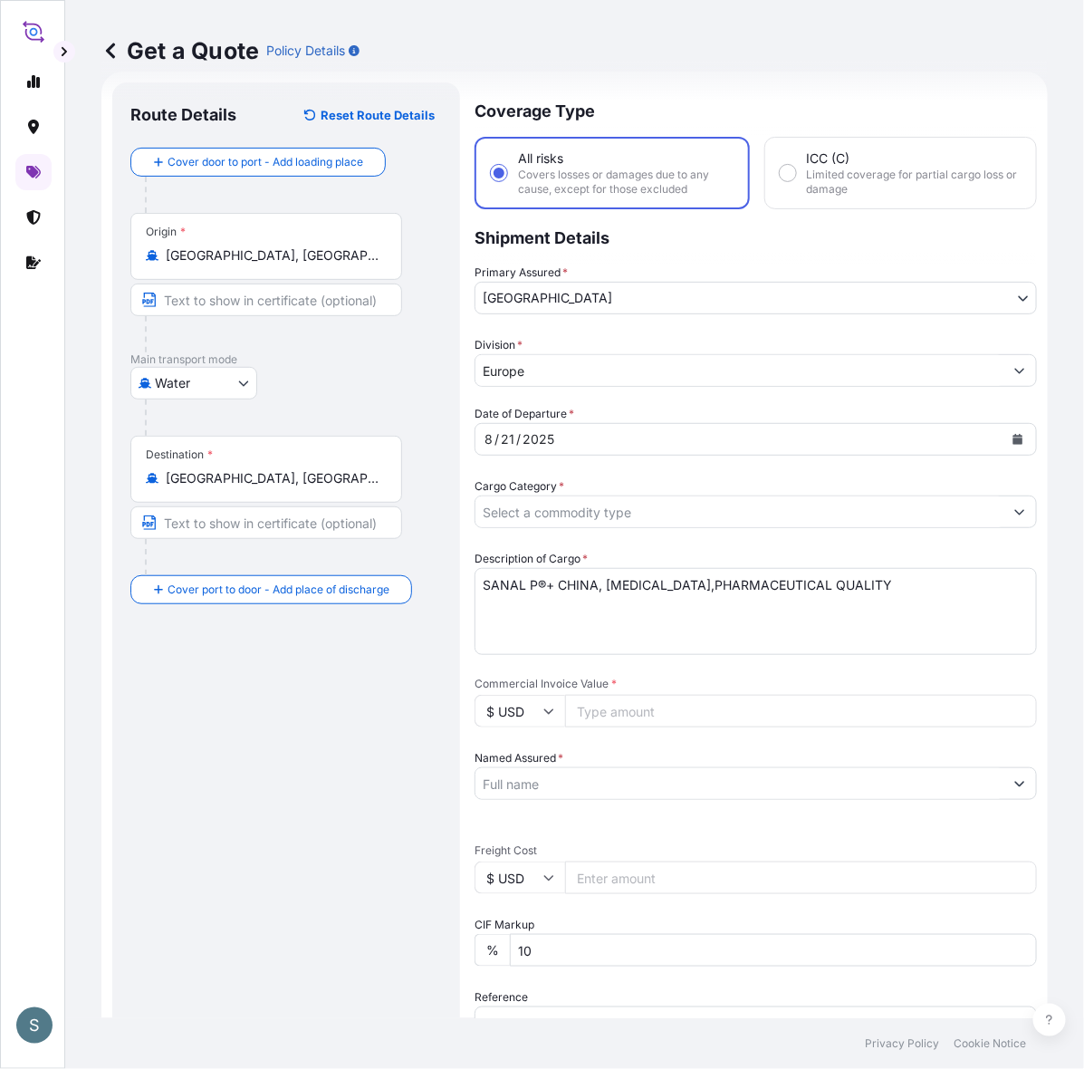
click at [535, 727] on input "$ USD" at bounding box center [520, 711] width 91 height 33
click at [542, 785] on div "€ EUR" at bounding box center [545, 792] width 76 height 34
type input "€ EUR"
click at [533, 933] on div "Date of Departure * [DATE] Cargo Category * Description of Cargo * SANAL P®+ [G…" at bounding box center [756, 830] width 562 height 851
click at [544, 894] on input "$ USD" at bounding box center [520, 877] width 91 height 33
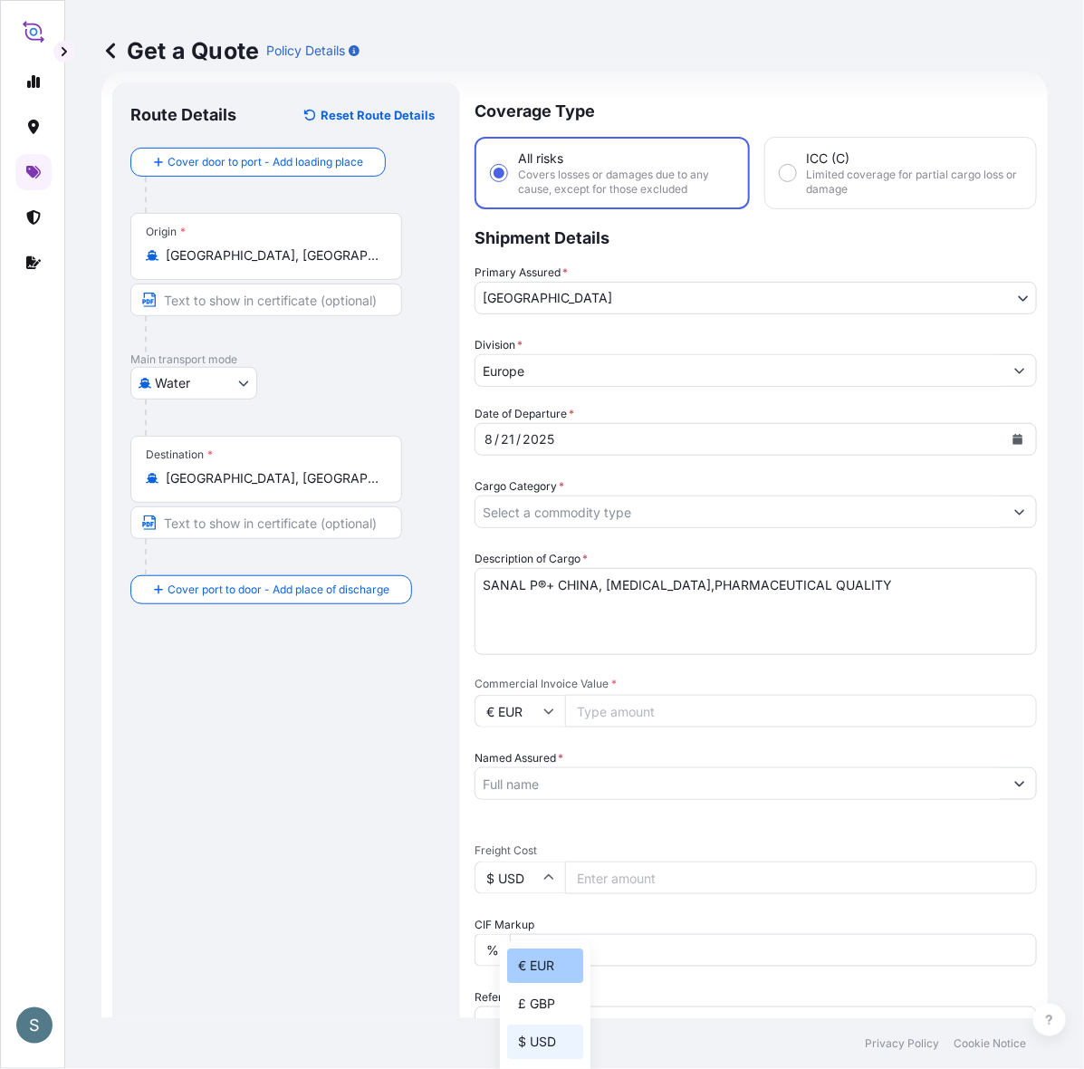
click at [539, 952] on div "€ EUR" at bounding box center [545, 965] width 76 height 34
type input "€ EUR"
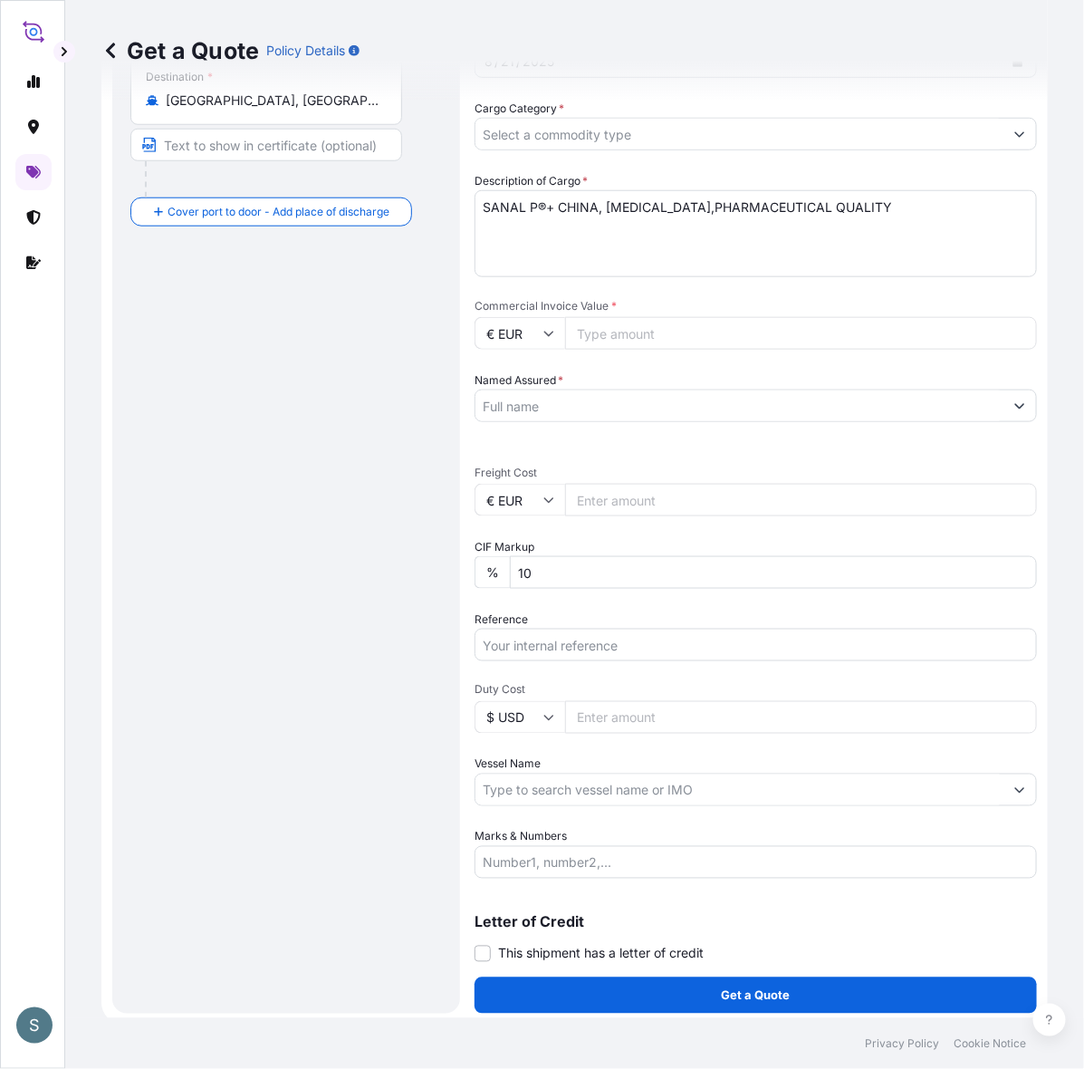
click at [560, 661] on input "Reference" at bounding box center [756, 645] width 562 height 33
paste input "Mariager Salt Specialties A/S"
type input "Mariager Salt Specialties A/S"
drag, startPoint x: 707, startPoint y: 682, endPoint x: 260, endPoint y: 680, distance: 446.6
click at [260, 680] on form "Route Details Reset Route Details Cover door to port - Add loading place Place …" at bounding box center [574, 359] width 947 height 1331
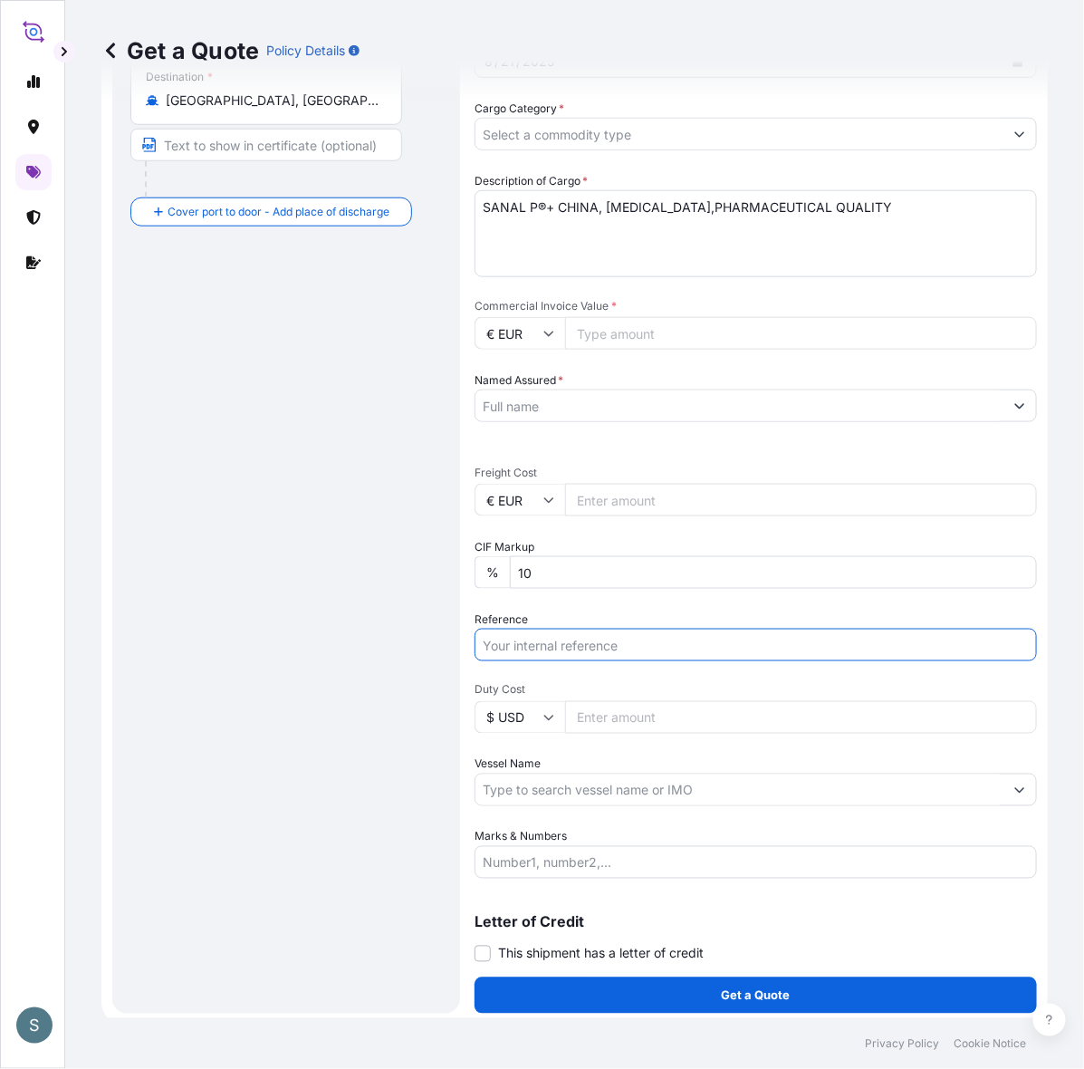
click at [548, 422] on input "Named Assured *" at bounding box center [740, 405] width 528 height 33
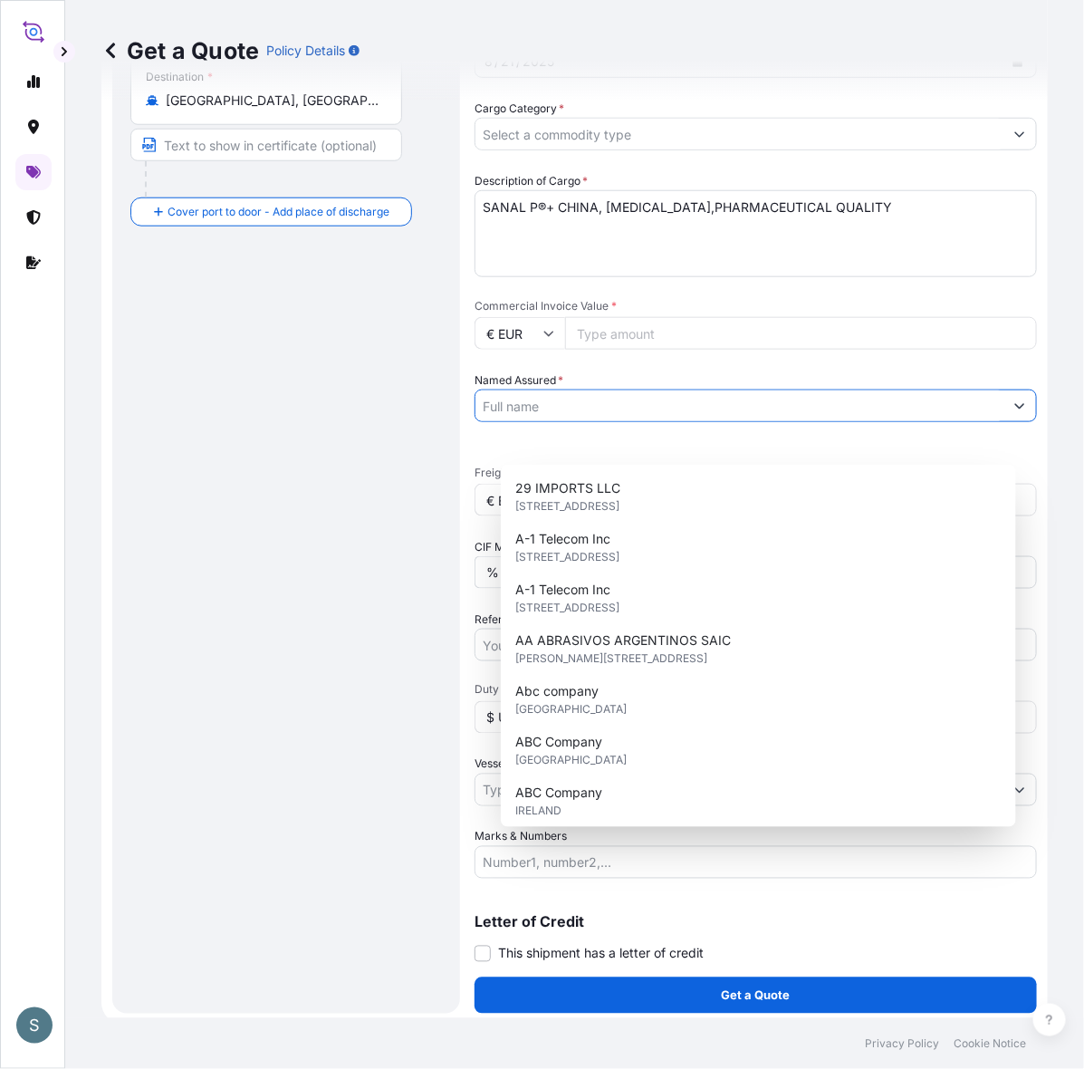
paste input "Mariager Salt Specialties A/S"
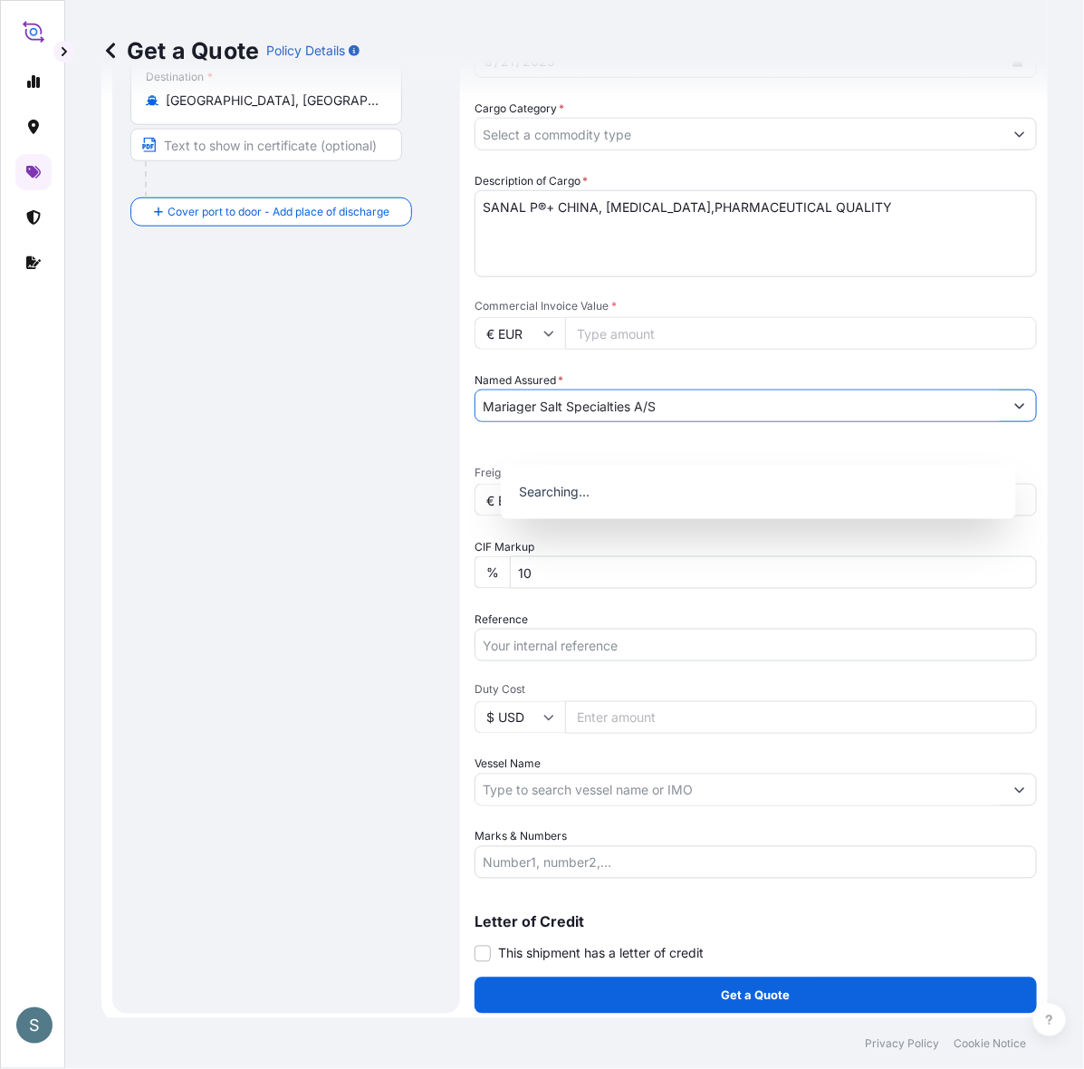
type input "Mariager Salt Specialties A/S"
click at [328, 533] on div "Route Details Reset Route Details Cover door to port - Add loading place Place …" at bounding box center [286, 359] width 312 height 1273
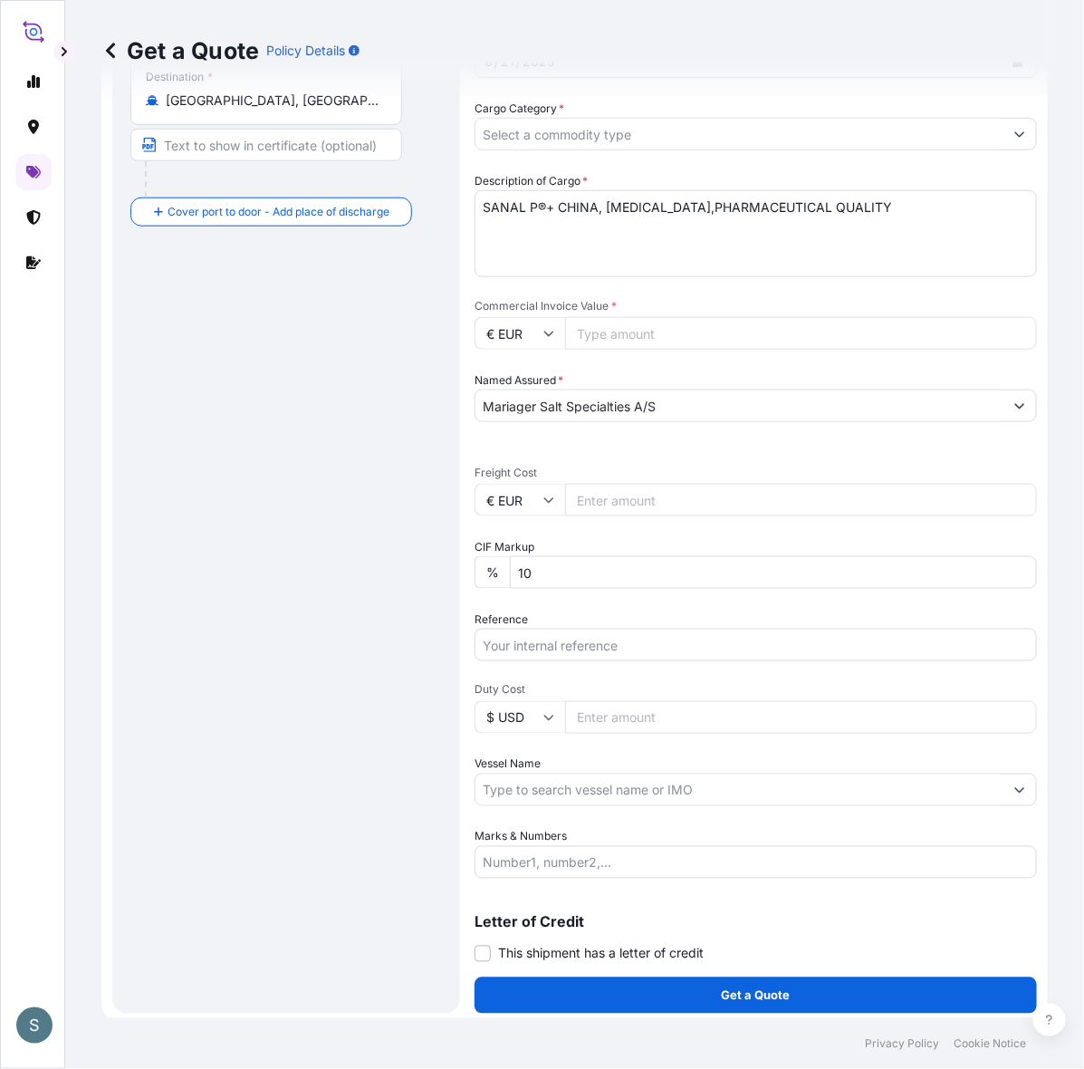
click at [716, 422] on input "Mariager Salt Specialties A/S" at bounding box center [740, 405] width 528 height 33
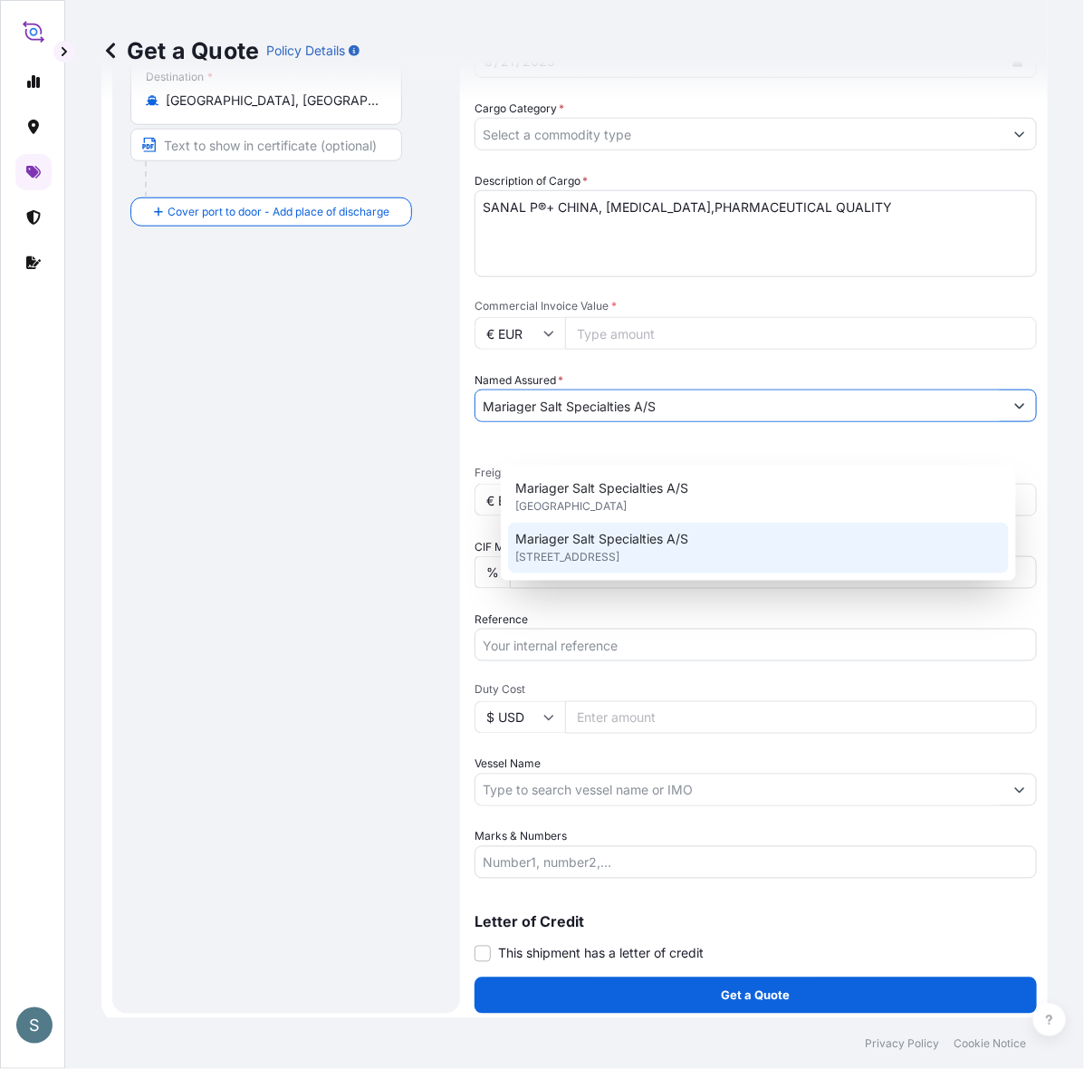
click at [671, 545] on span "Mariager Salt Specialties A/S" at bounding box center [601, 539] width 173 height 18
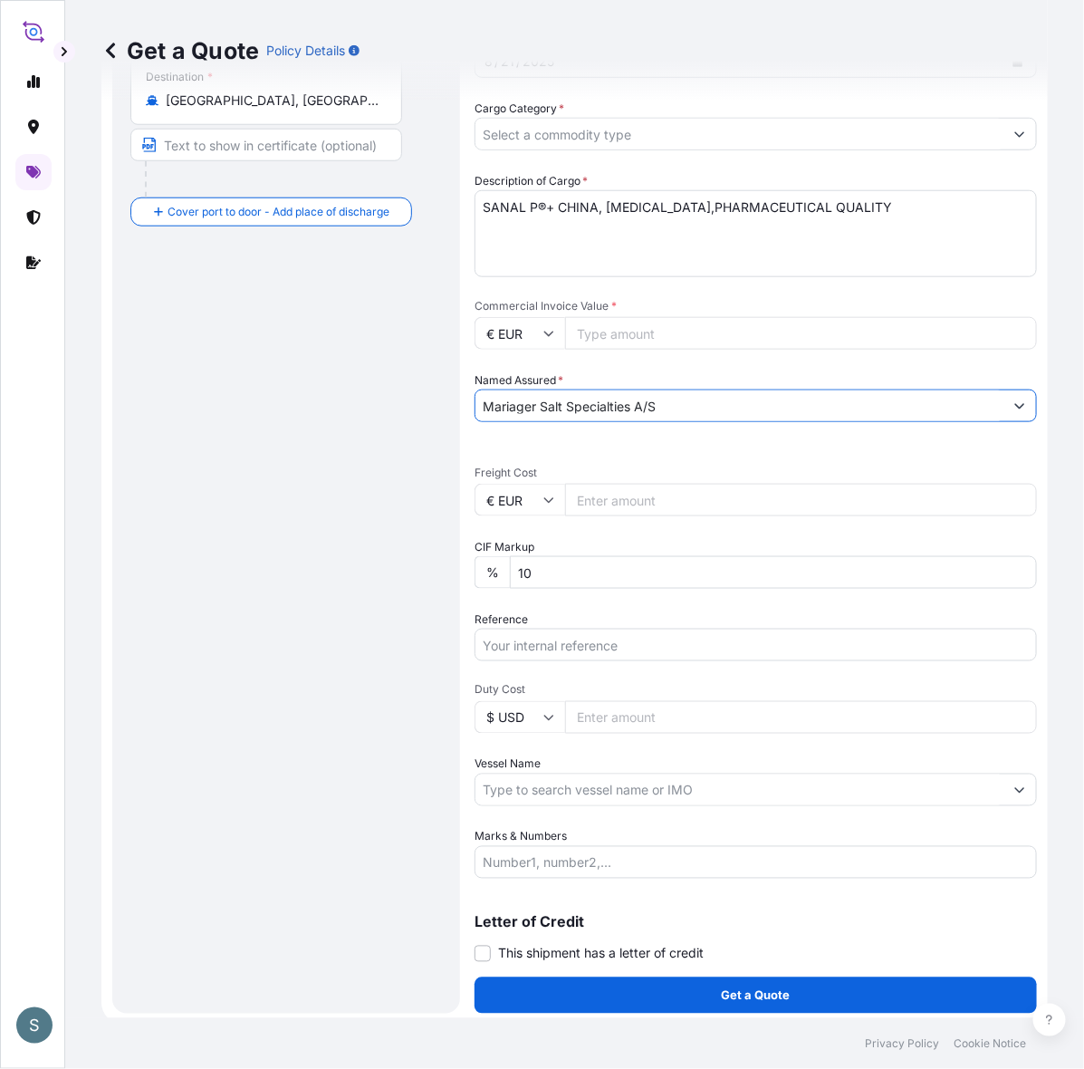
click at [392, 508] on div "Route Details Reset Route Details Cover door to port - Add loading place Place …" at bounding box center [286, 359] width 312 height 1273
click at [622, 350] on input "Commercial Invoice Value *" at bounding box center [801, 333] width 472 height 33
paste input "12720.10"
type input "12720.10"
click at [349, 508] on div "Route Details Reset Route Details Cover door to port - Add loading place Place …" at bounding box center [286, 359] width 312 height 1273
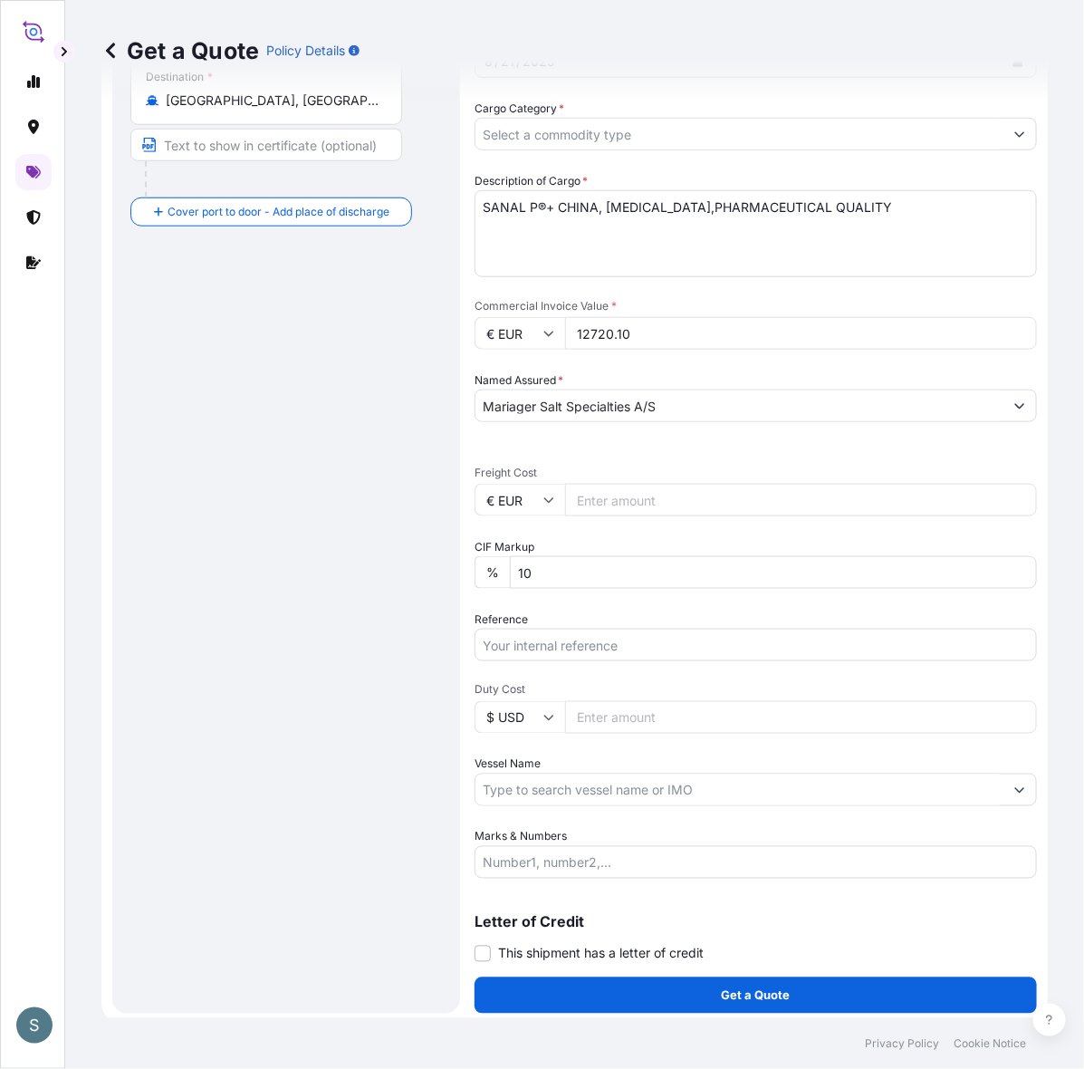
click at [649, 516] on input "Freight Cost" at bounding box center [801, 500] width 472 height 33
paste input "2265.31"
type input "2265.31"
drag, startPoint x: 290, startPoint y: 580, endPoint x: 342, endPoint y: 510, distance: 87.3
click at [290, 577] on div "Route Details Reset Route Details Cover door to port - Add loading place Place …" at bounding box center [286, 359] width 312 height 1273
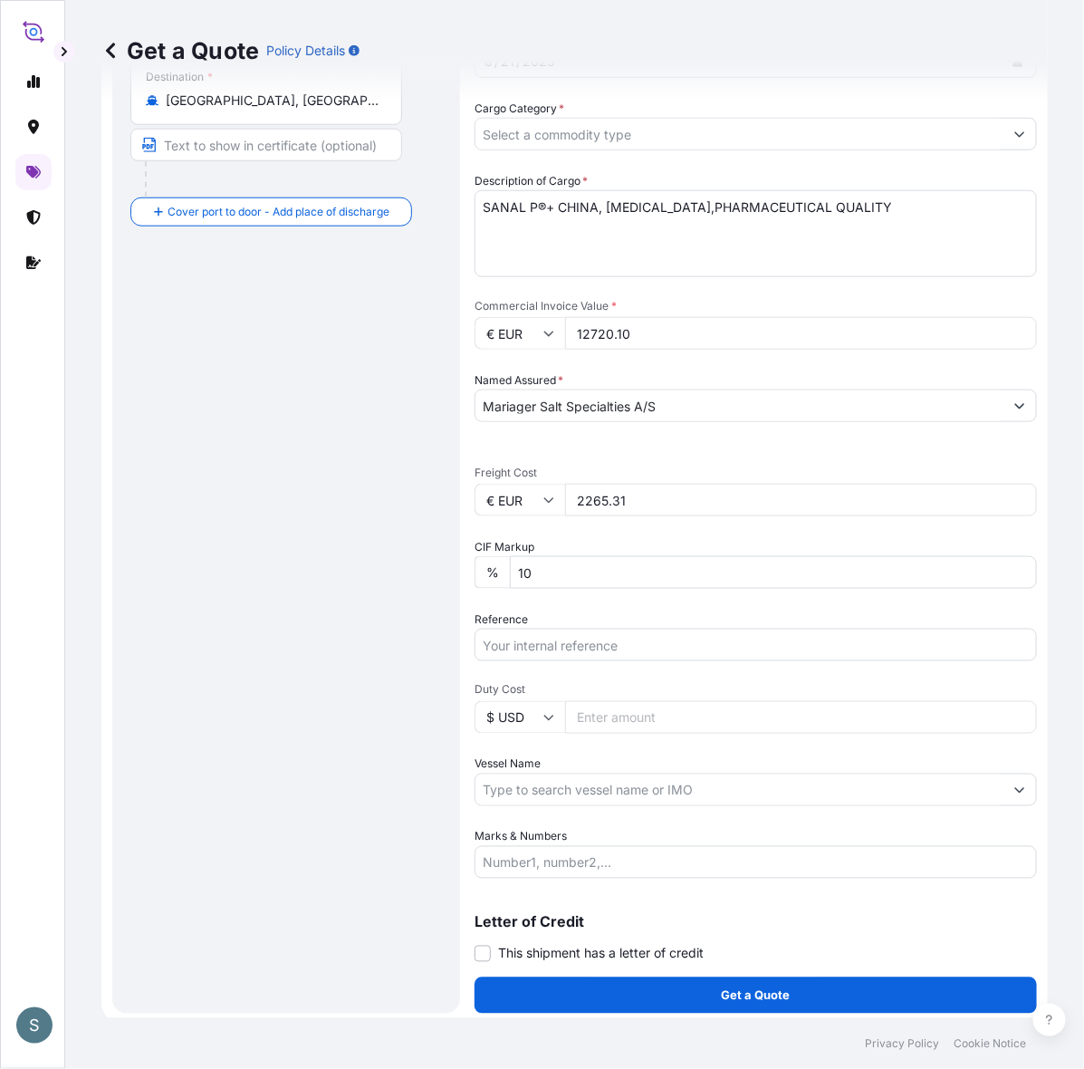
click at [657, 516] on input "2265.31" at bounding box center [801, 500] width 472 height 33
drag, startPoint x: 681, startPoint y: 535, endPoint x: 577, endPoint y: 536, distance: 104.2
click at [577, 516] on div "€ EUR 2265.31" at bounding box center [756, 500] width 562 height 33
click at [358, 620] on div "Route Details Reset Route Details Cover door to port - Add loading place Place …" at bounding box center [286, 359] width 312 height 1273
click at [560, 661] on input "Reference" at bounding box center [756, 645] width 562 height 33
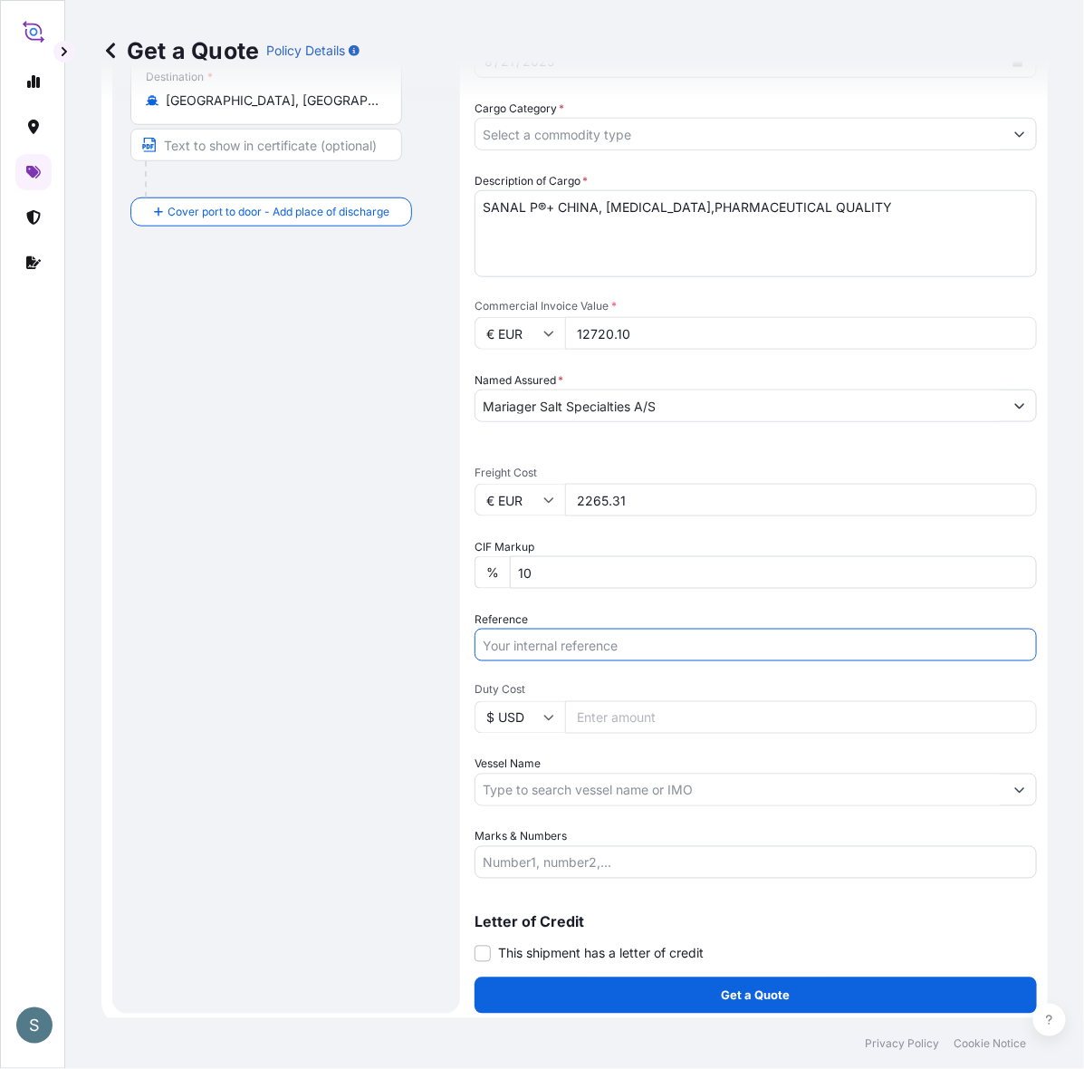
paste input "DK1001019555 2579830"
click at [610, 661] on input "DK1001019555 2579830" at bounding box center [756, 645] width 562 height 33
type input "DK1001019555 - 2579830"
click at [369, 755] on div "Route Details Reset Route Details Cover door to port - Add loading place Place …" at bounding box center [286, 359] width 312 height 1273
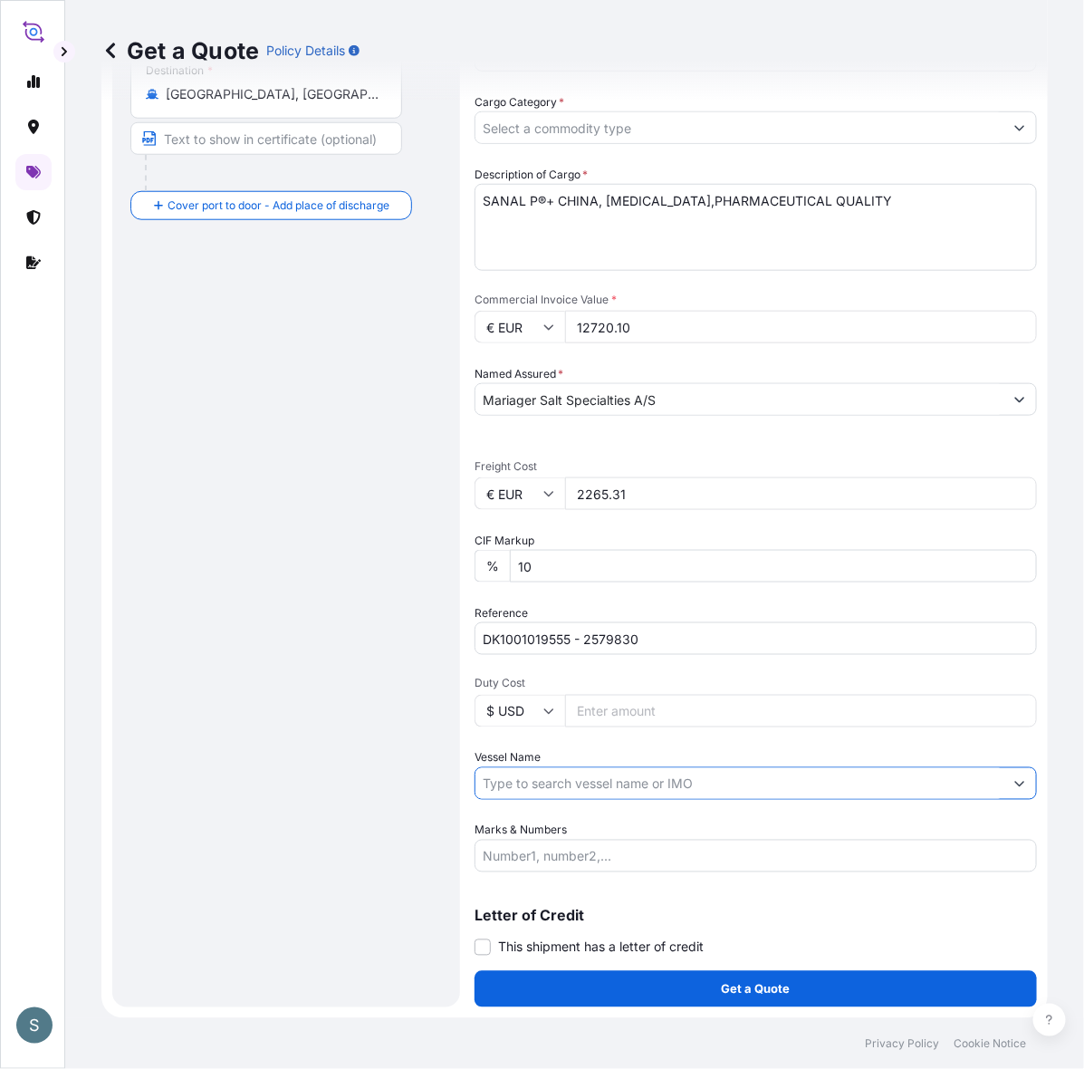
click at [582, 777] on input "Vessel Name" at bounding box center [740, 783] width 528 height 33
paste input "MSC IVA"
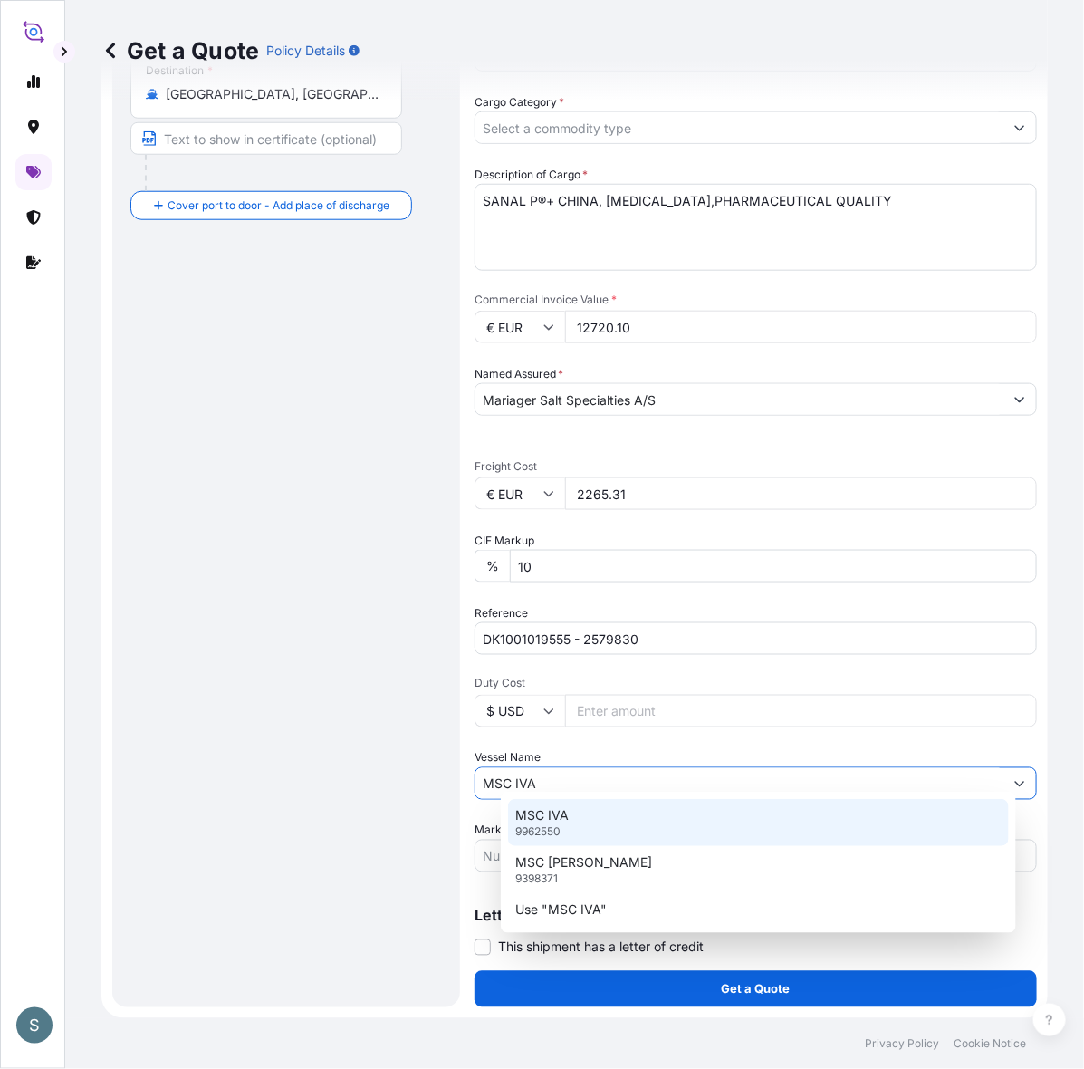
click at [580, 829] on div "MSC IVA 9962550" at bounding box center [758, 822] width 501 height 47
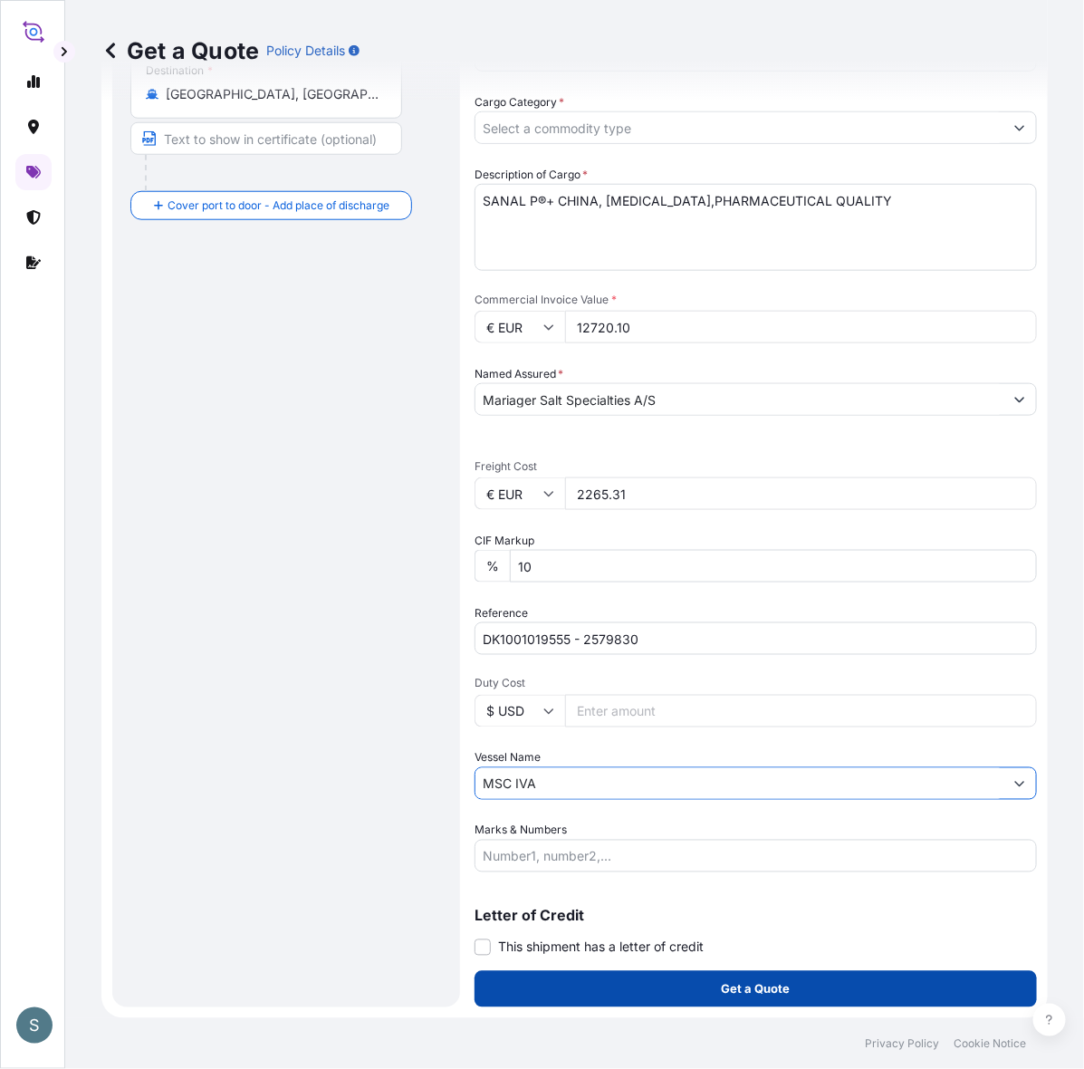
type input "MSC IVA"
click at [595, 993] on button "Get a Quote" at bounding box center [756, 989] width 562 height 36
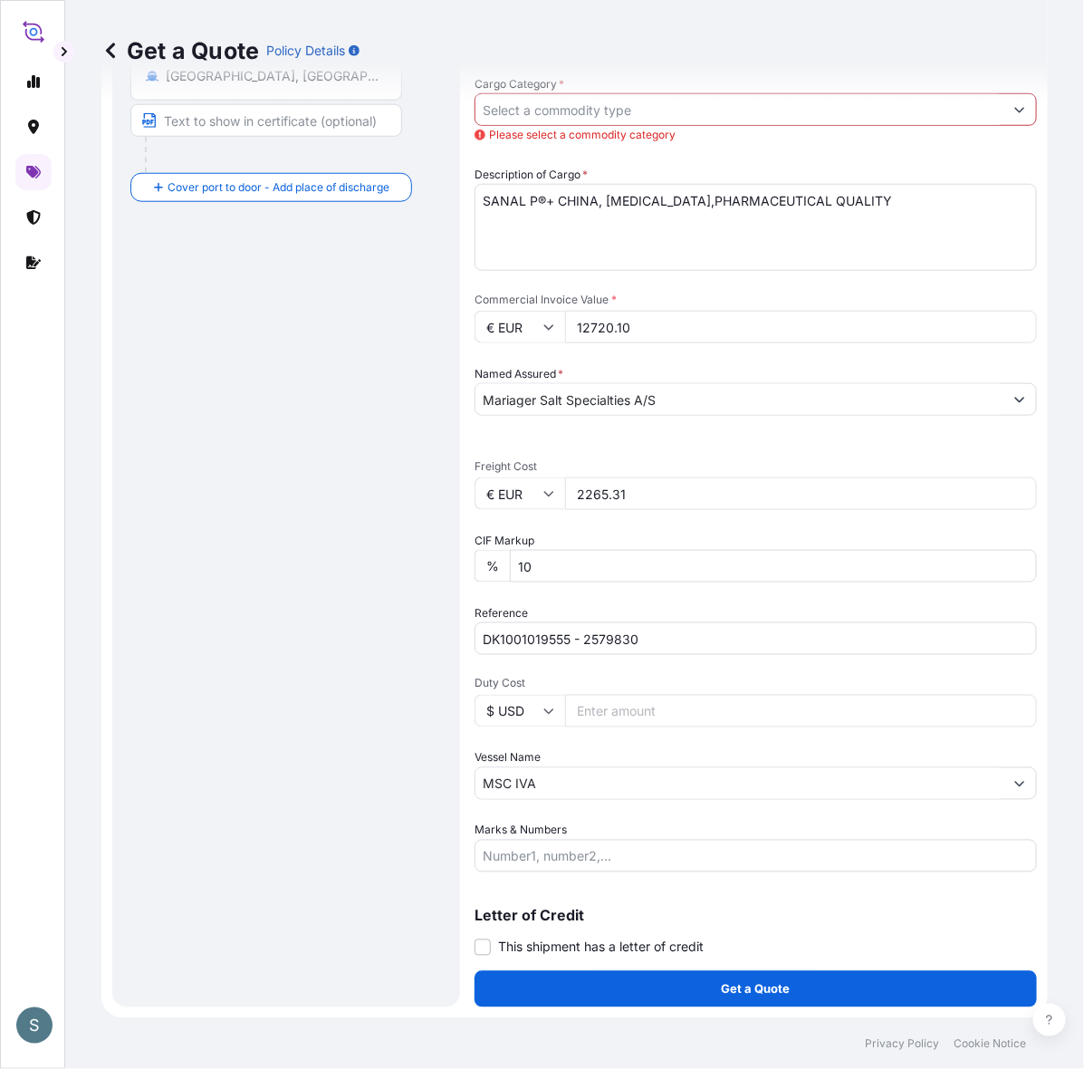
scroll to position [101, 0]
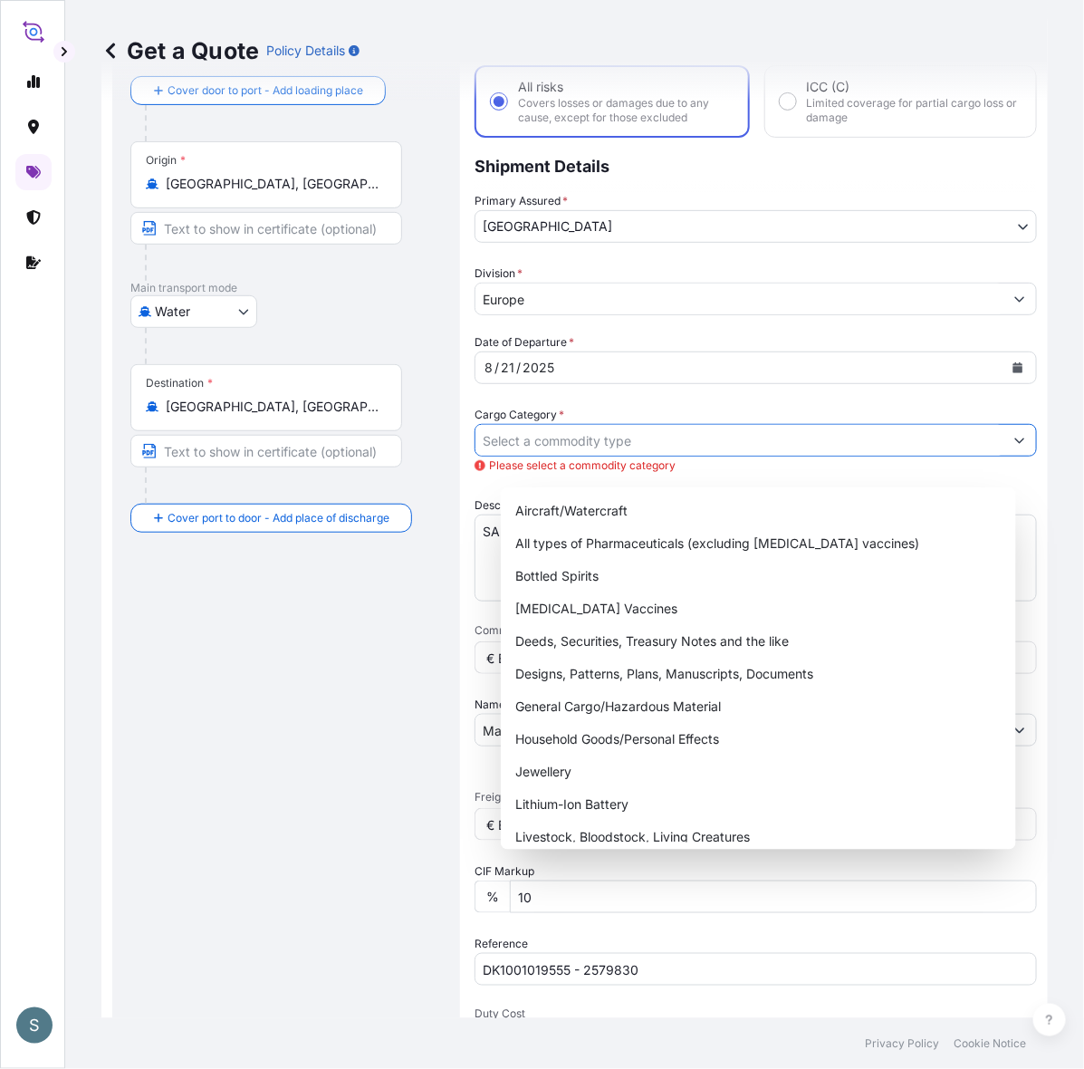
click at [553, 457] on input "Cargo Category *" at bounding box center [740, 440] width 528 height 33
click at [600, 457] on input "Cargo Category *" at bounding box center [740, 440] width 528 height 33
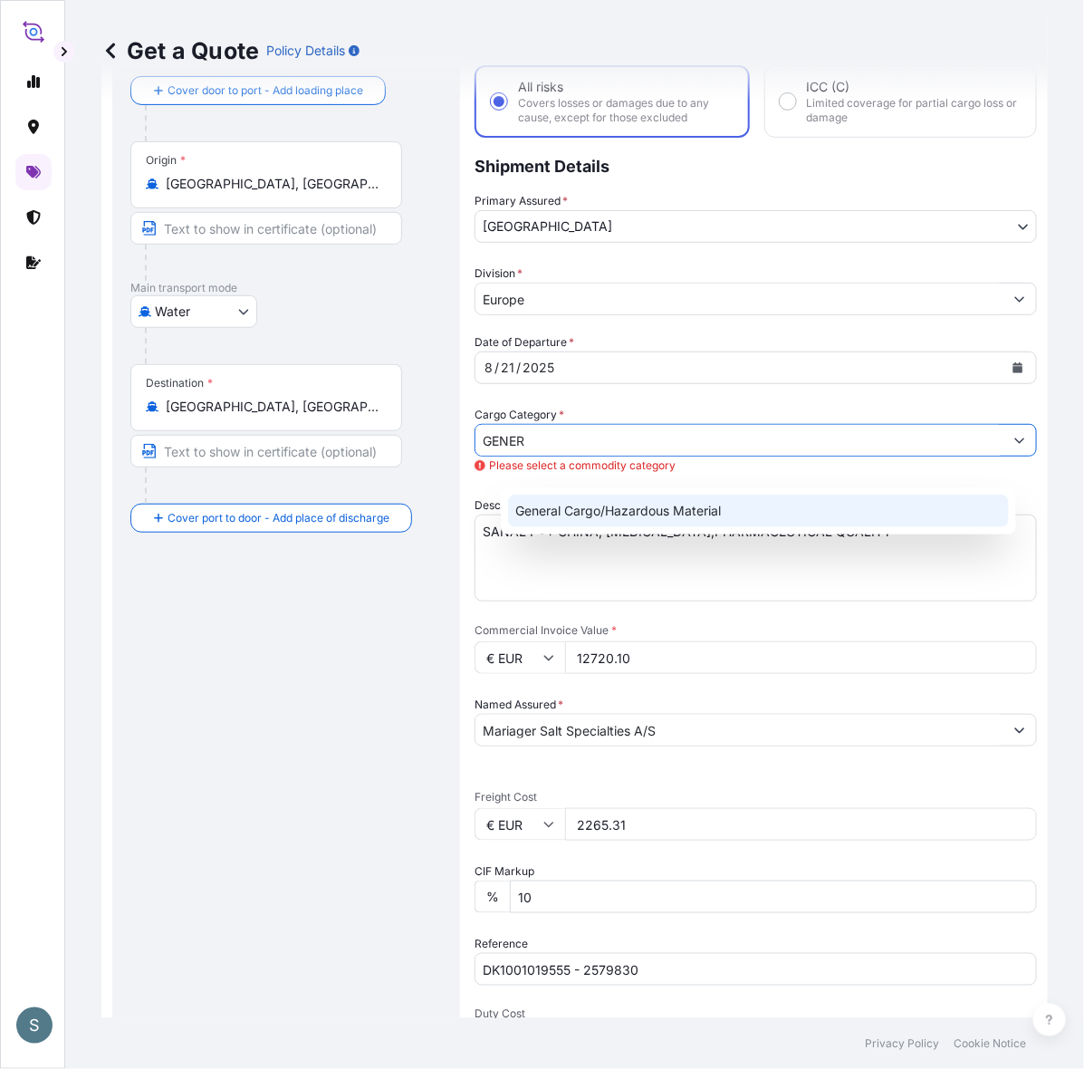
click at [575, 525] on div "General Cargo/Hazardous Material" at bounding box center [758, 511] width 501 height 33
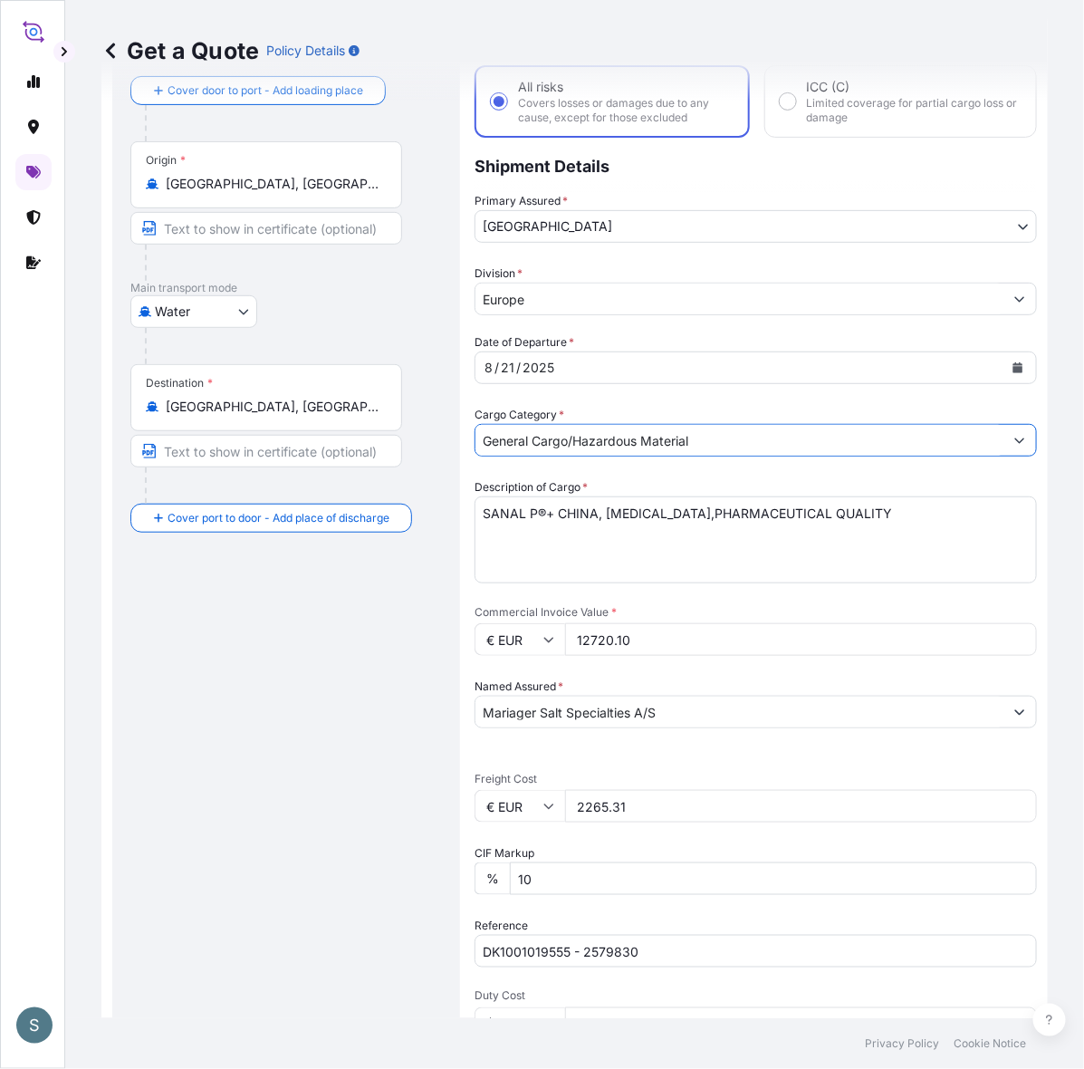
type input "General Cargo/Hazardous Material"
click at [397, 764] on div "Route Details Reset Route Details Cover door to port - Add loading place Place …" at bounding box center [286, 665] width 312 height 1273
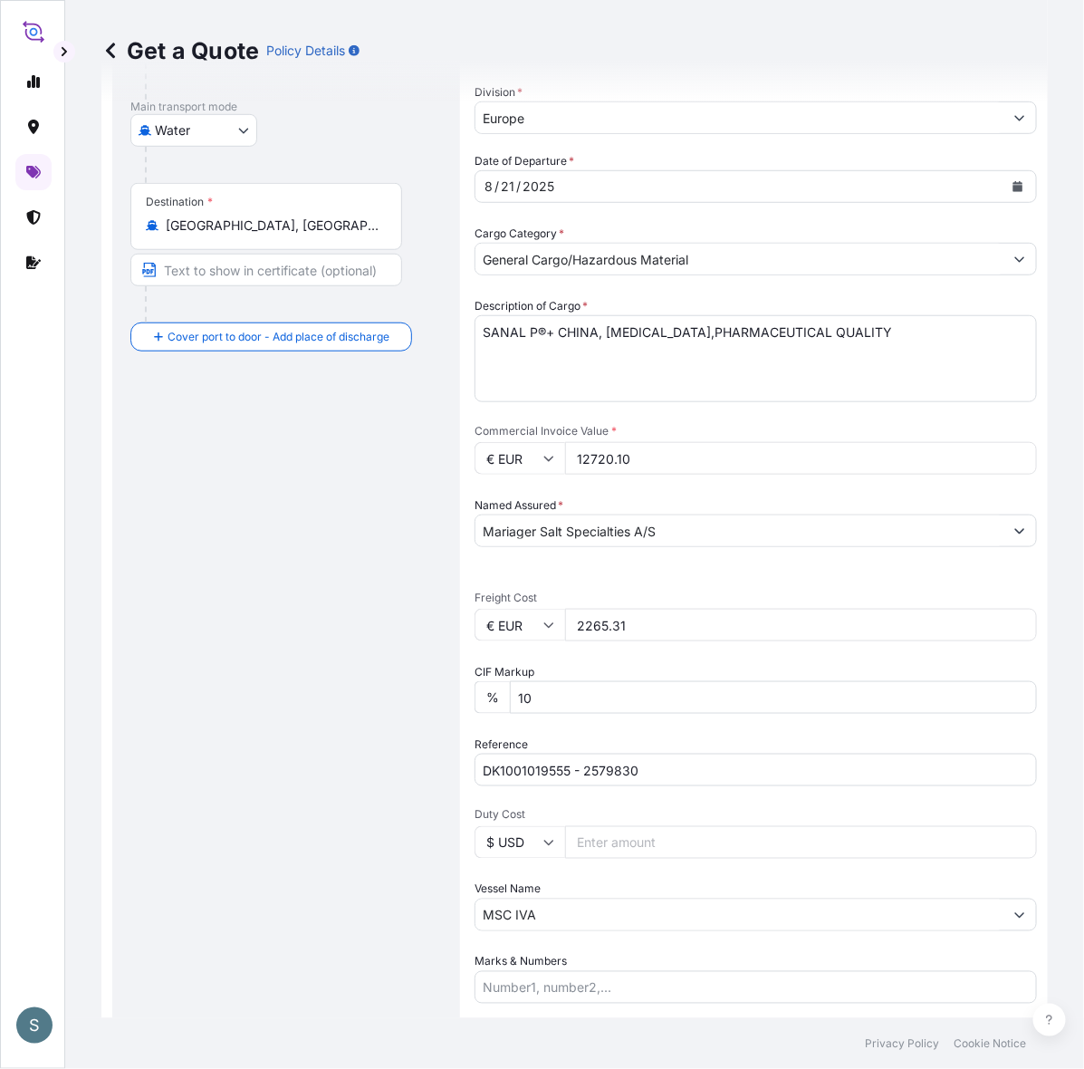
scroll to position [478, 0]
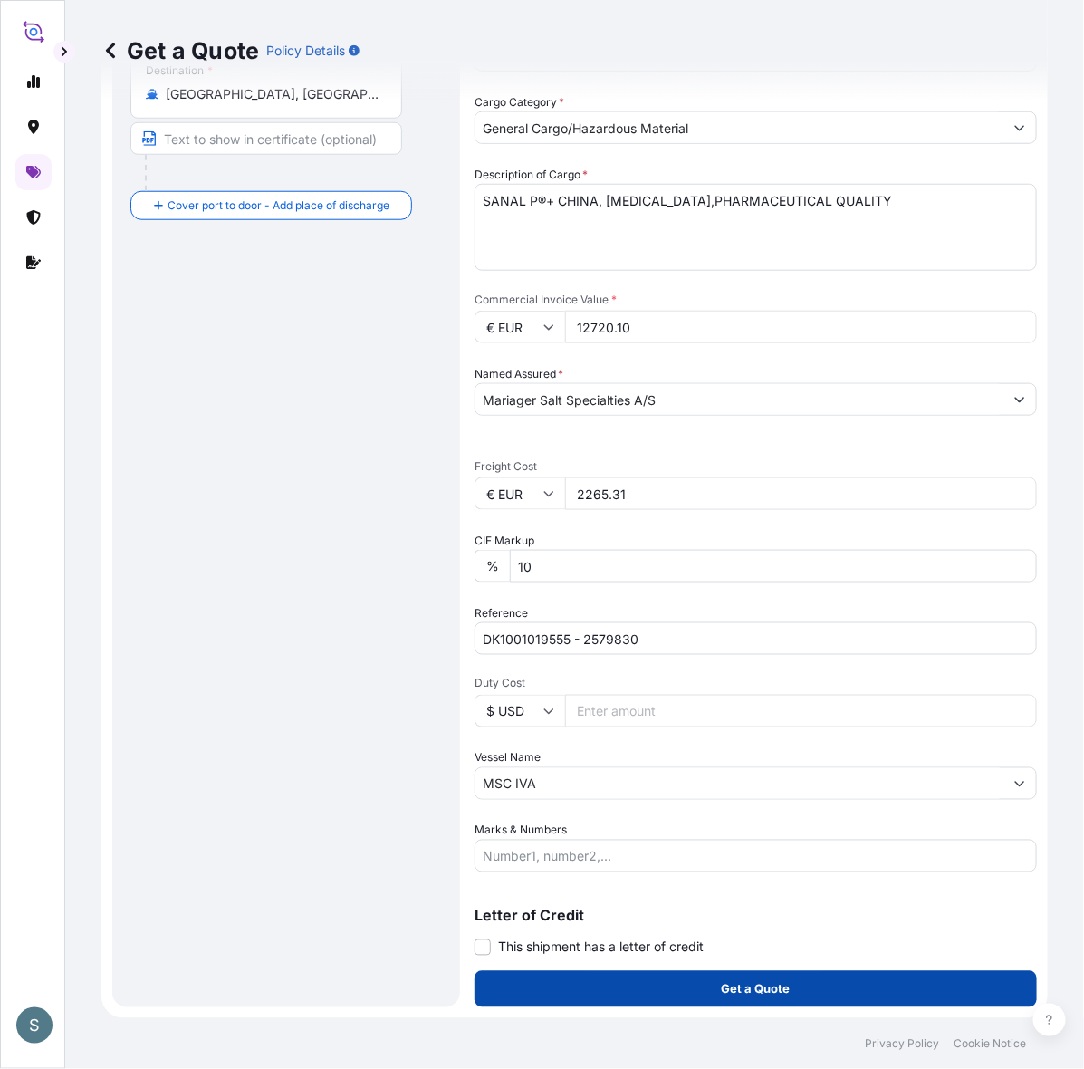
click at [546, 975] on button "Get a Quote" at bounding box center [756, 989] width 562 height 36
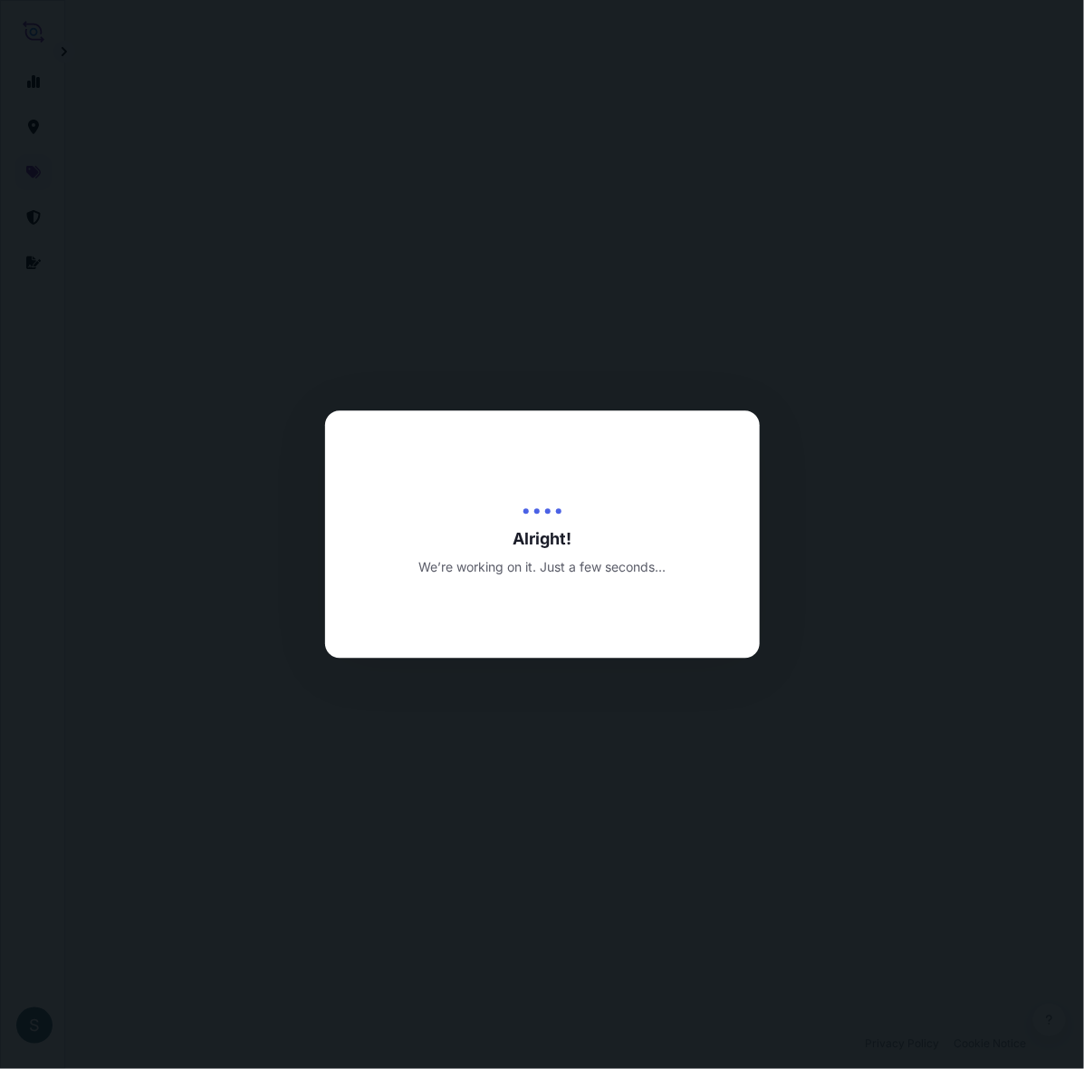
select select "Water"
select select "31589"
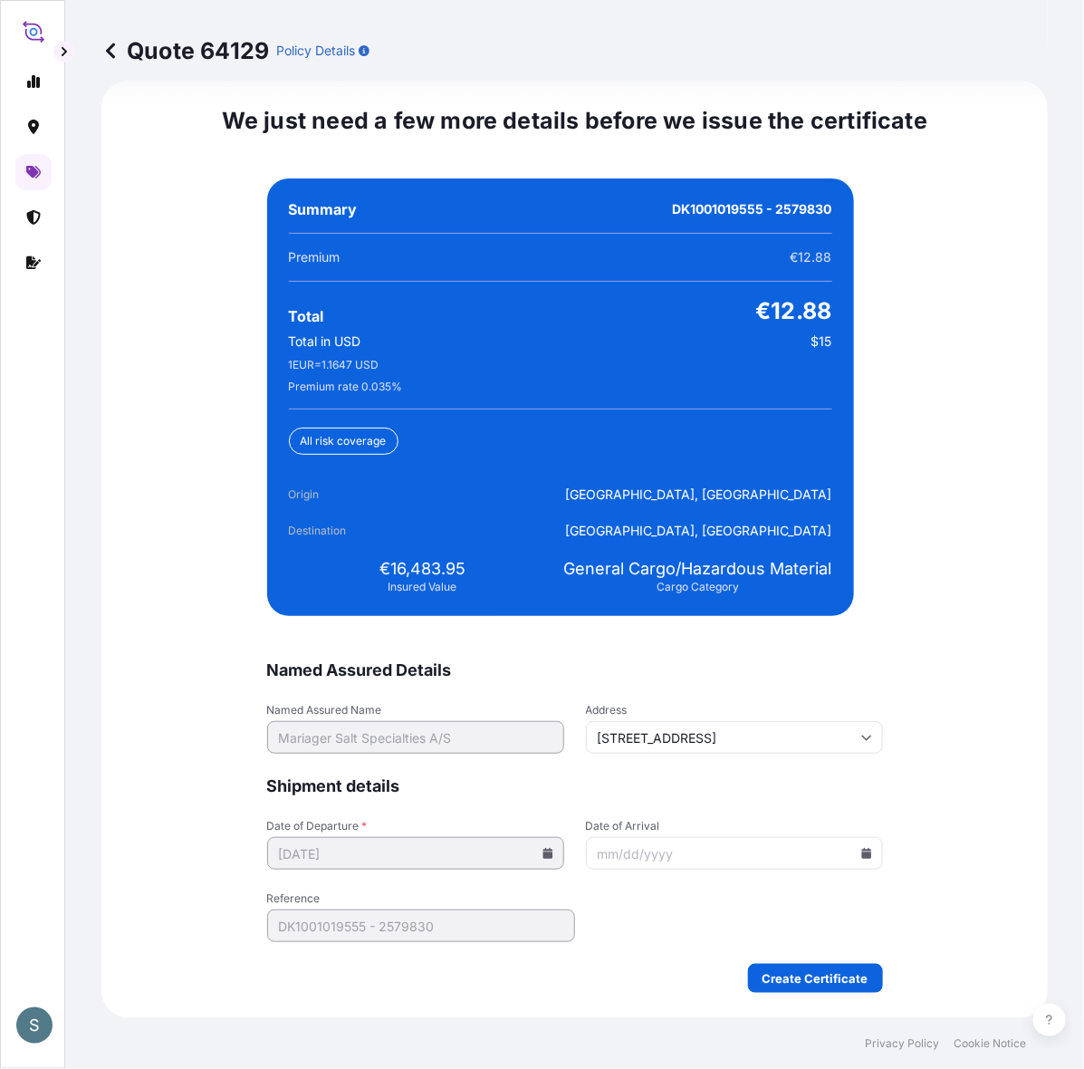
scroll to position [4384, 0]
drag, startPoint x: 383, startPoint y: 577, endPoint x: 460, endPoint y: 577, distance: 77.0
click at [460, 577] on div "€16,483.95 Insured Value" at bounding box center [423, 576] width 268 height 36
copy span "16,483.95"
click at [863, 863] on input "Date of Arrival" at bounding box center [734, 853] width 297 height 33
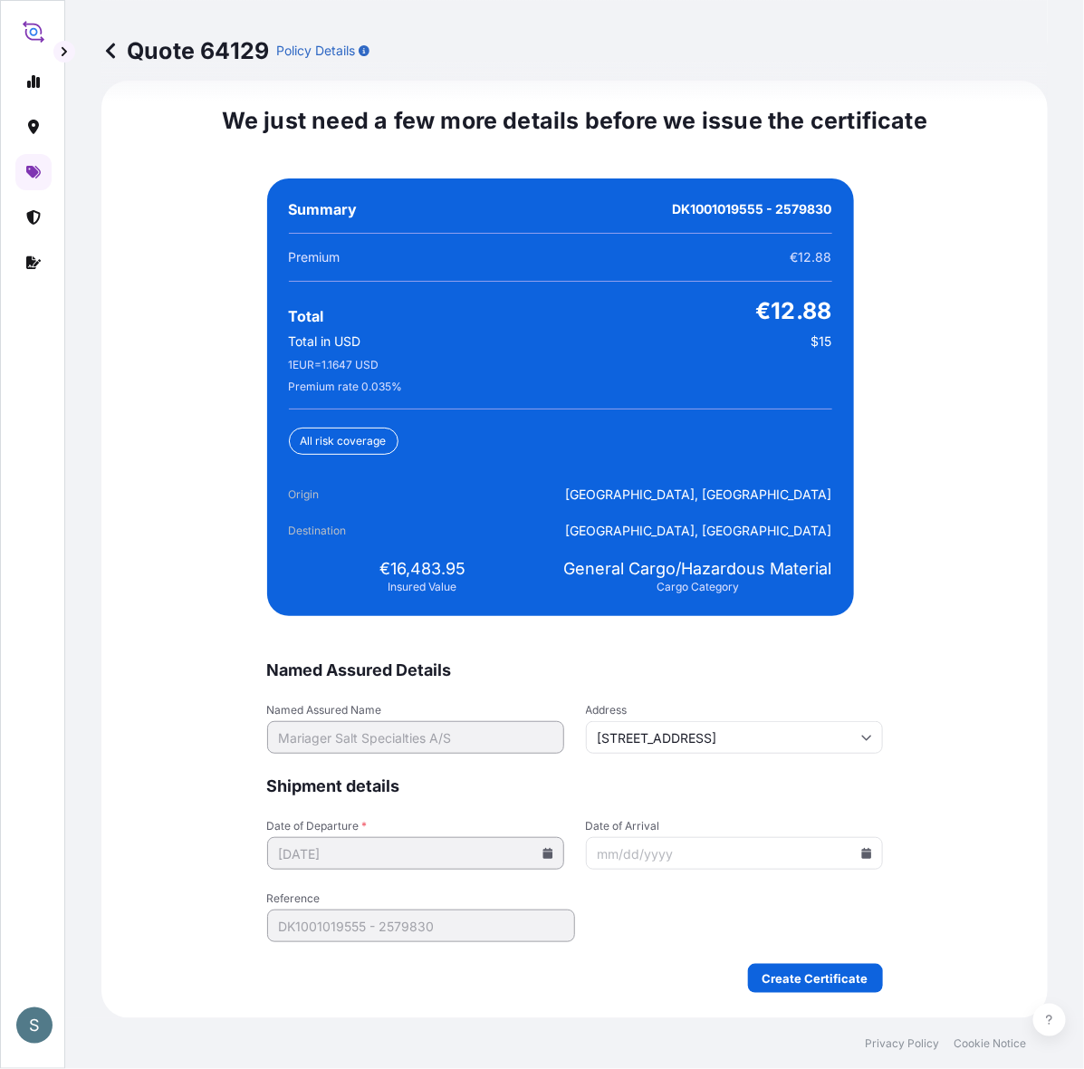
click at [861, 859] on icon at bounding box center [866, 853] width 10 height 11
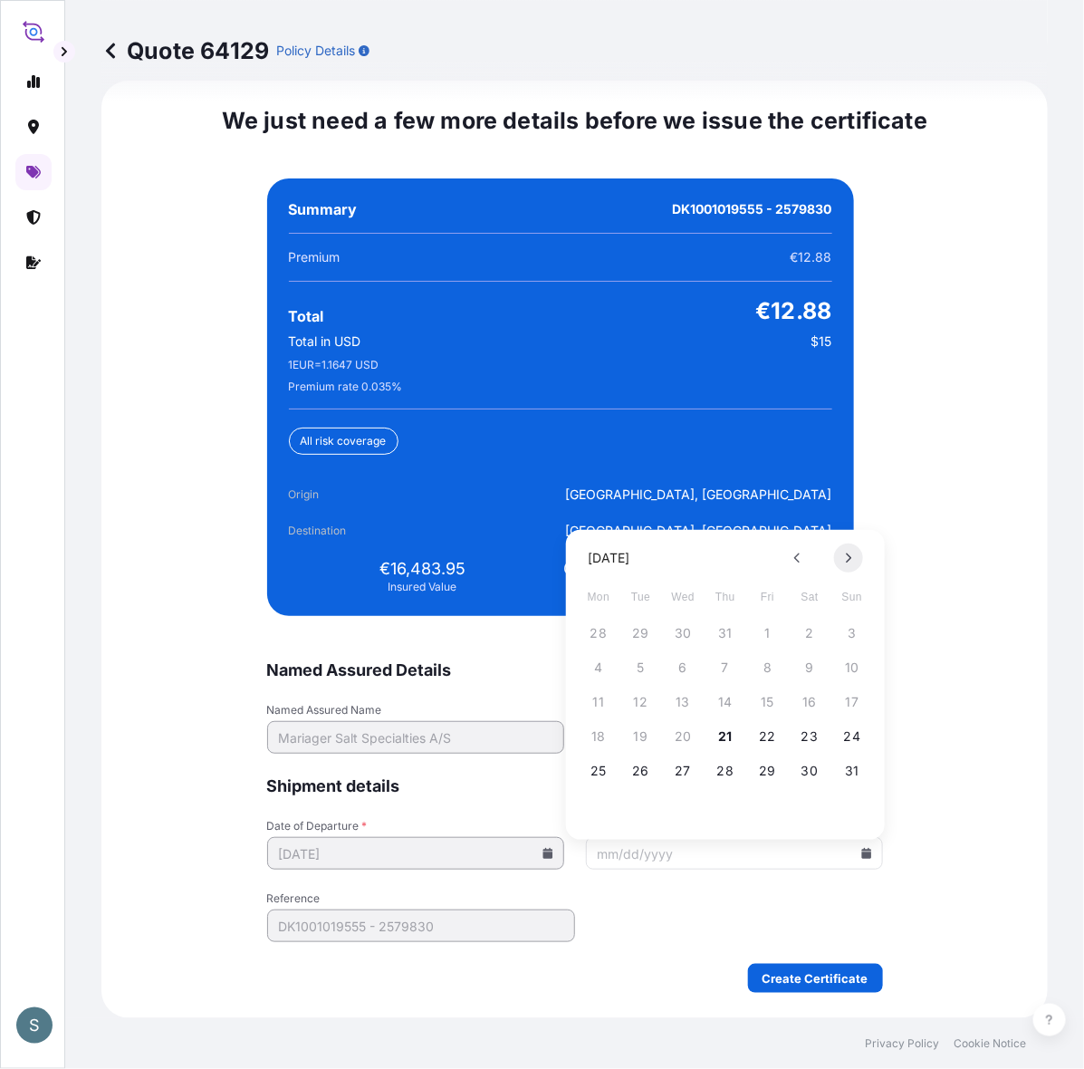
click at [843, 562] on button at bounding box center [848, 557] width 29 height 29
click at [853, 558] on button at bounding box center [848, 557] width 29 height 29
click at [766, 705] on button "14" at bounding box center [768, 701] width 29 height 29
type input "[DATE]"
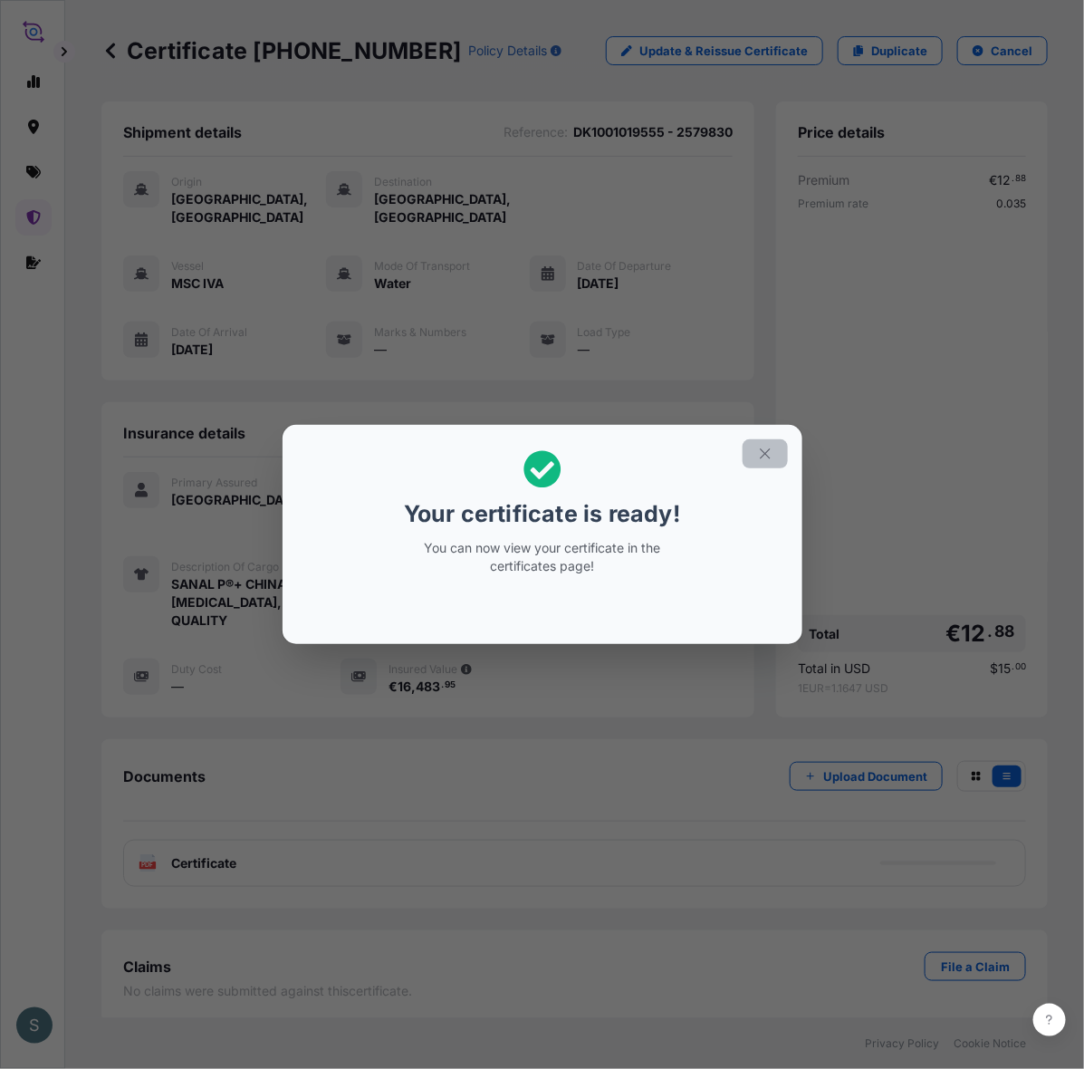
click at [774, 453] on icon "button" at bounding box center [765, 454] width 16 height 16
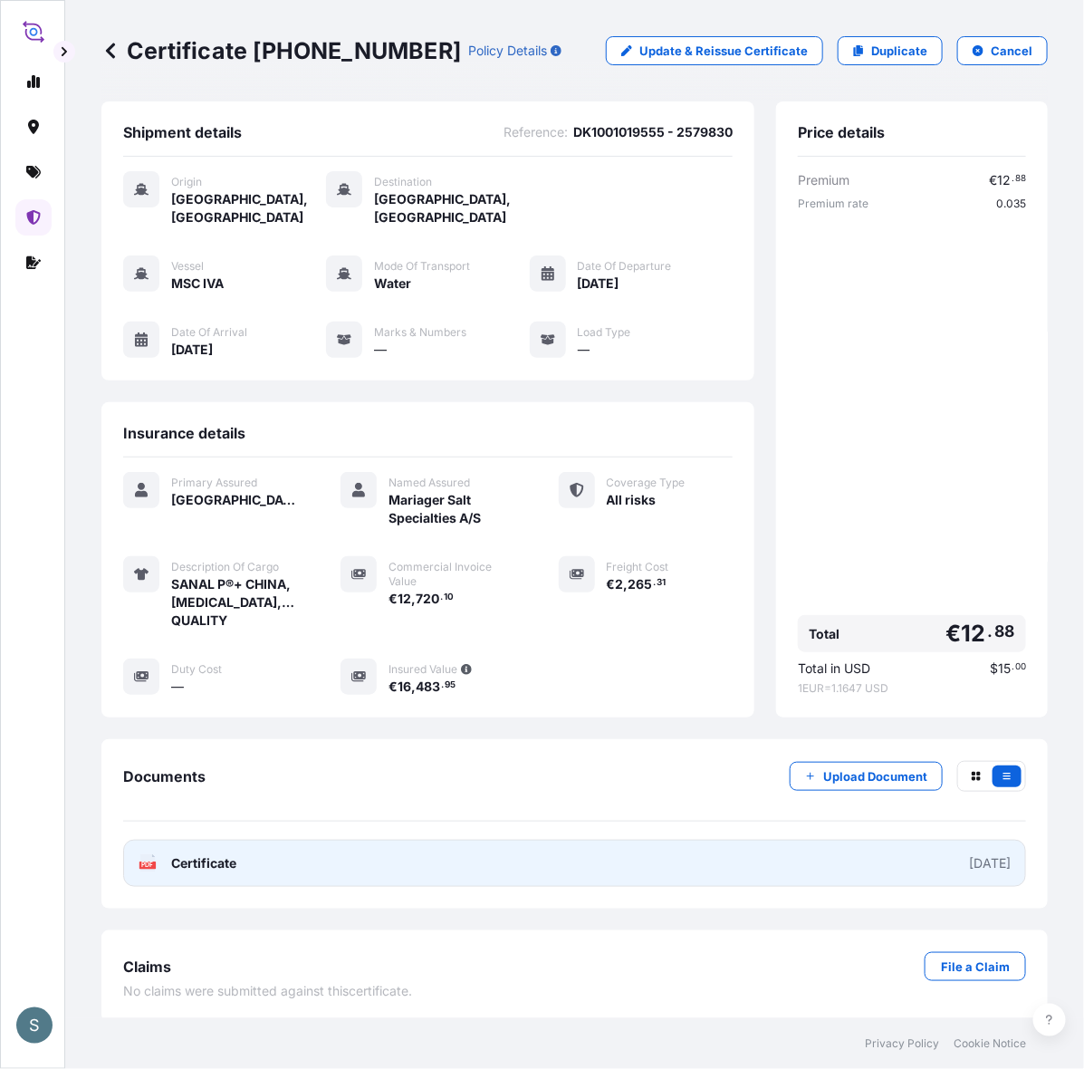
click at [370, 887] on link "PDF Certificate [DATE]" at bounding box center [574, 863] width 903 height 47
